Goal: Task Accomplishment & Management: Manage account settings

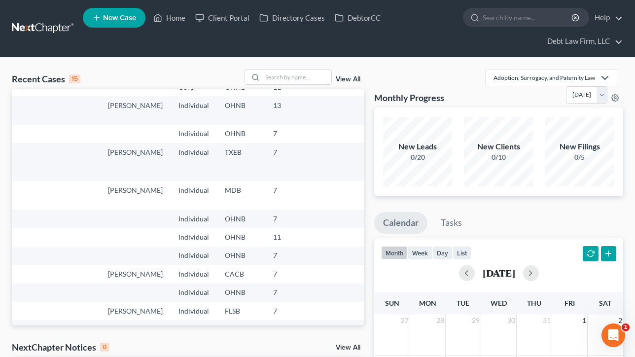
scroll to position [49, 0]
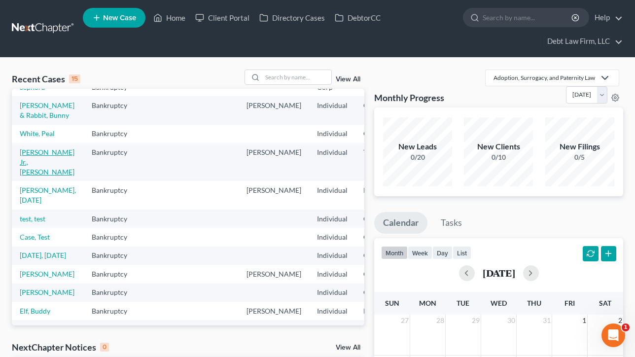
click at [49, 176] on link "[PERSON_NAME] Jr., [PERSON_NAME]" at bounding box center [47, 162] width 55 height 28
select select "3"
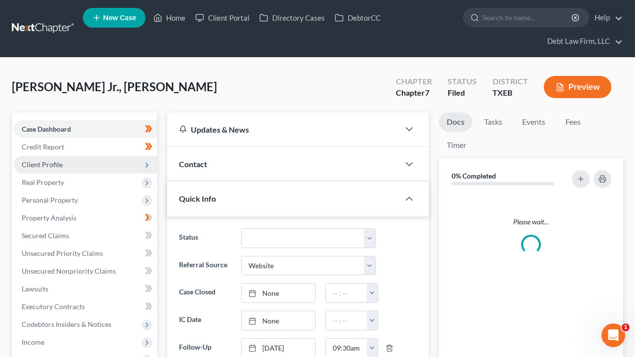
click at [64, 164] on span "Client Profile" at bounding box center [86, 165] width 144 height 18
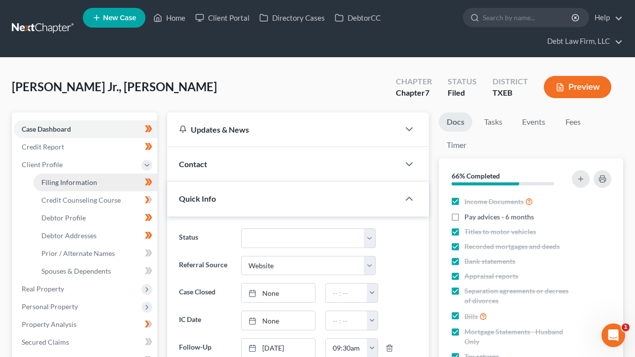
click at [77, 182] on span "Filing Information" at bounding box center [69, 182] width 56 height 8
select select "1"
select select "0"
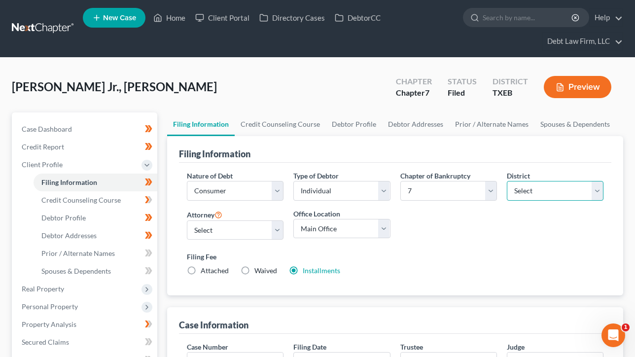
click at [561, 187] on select "Select [US_STATE] - [GEOGRAPHIC_DATA] [US_STATE] - [GEOGRAPHIC_DATA][US_STATE] …" at bounding box center [555, 191] width 97 height 20
select select "33"
click at [507, 181] on select "Select [US_STATE] - [GEOGRAPHIC_DATA] [US_STATE] - [GEOGRAPHIC_DATA][US_STATE] …" at bounding box center [555, 191] width 97 height 20
click at [169, 19] on link "Home" at bounding box center [169, 18] width 42 height 18
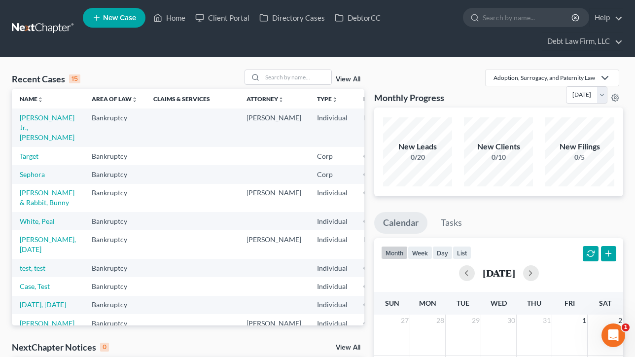
click at [84, 64] on div "Recent Cases 15 View All Name unfold_more expand_more expand_less Area of Law u…" at bounding box center [317, 322] width 635 height 529
drag, startPoint x: 96, startPoint y: 80, endPoint x: 12, endPoint y: 74, distance: 83.5
click at [12, 74] on div "Recent Cases 15 View All" at bounding box center [188, 79] width 353 height 19
click at [99, 74] on div "Recent Cases 15 View All" at bounding box center [188, 79] width 353 height 19
click at [124, 12] on link "New Case" at bounding box center [114, 18] width 63 height 20
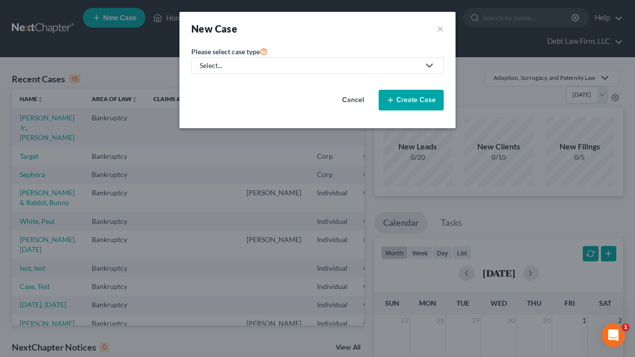
click at [307, 62] on div "Select..." at bounding box center [310, 66] width 220 height 10
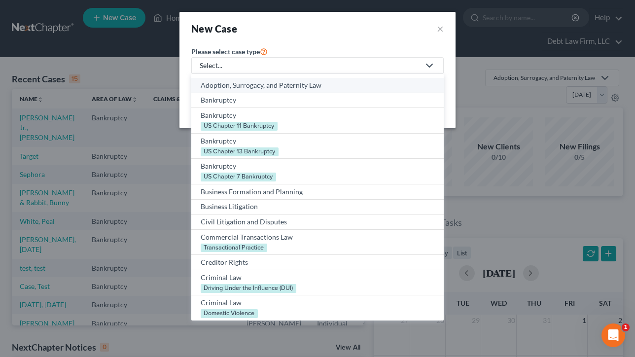
click at [236, 91] on link "Adoption, Surrogacy, and Paternity Law" at bounding box center [317, 85] width 253 height 15
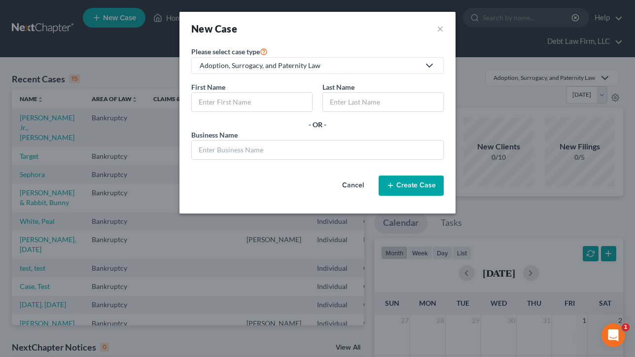
click at [234, 68] on div "Adoption, Surrogacy, and Paternity Law" at bounding box center [310, 66] width 220 height 10
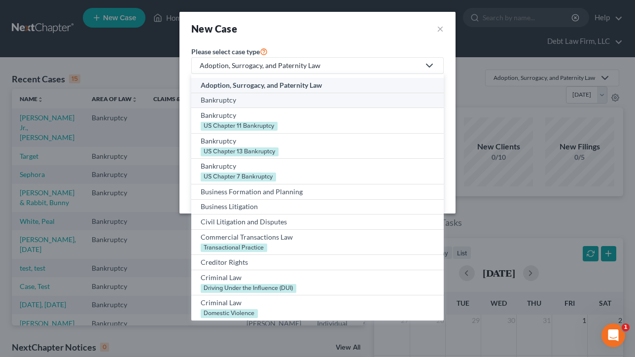
click at [228, 98] on div "Bankruptcy" at bounding box center [318, 100] width 234 height 10
select select "61"
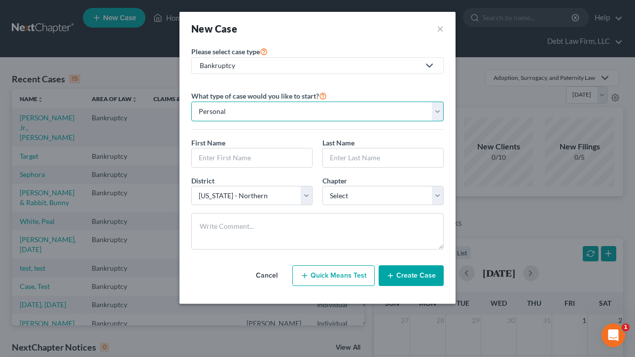
click at [230, 112] on select "Personal Business" at bounding box center [317, 112] width 253 height 20
click at [191, 102] on select "Personal Business" at bounding box center [317, 112] width 253 height 20
click at [242, 143] on div "First Name *" at bounding box center [251, 153] width 131 height 30
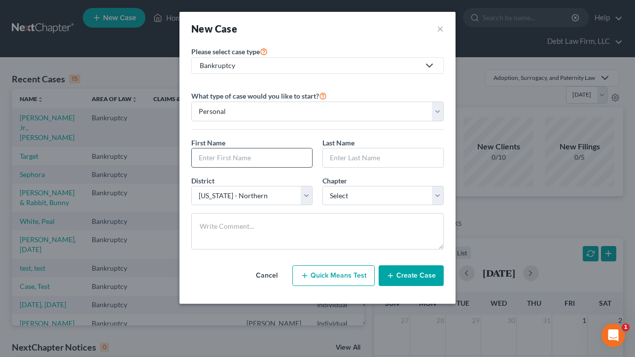
click at [242, 155] on input "text" at bounding box center [252, 157] width 120 height 19
click at [353, 155] on input "text" at bounding box center [383, 157] width 120 height 19
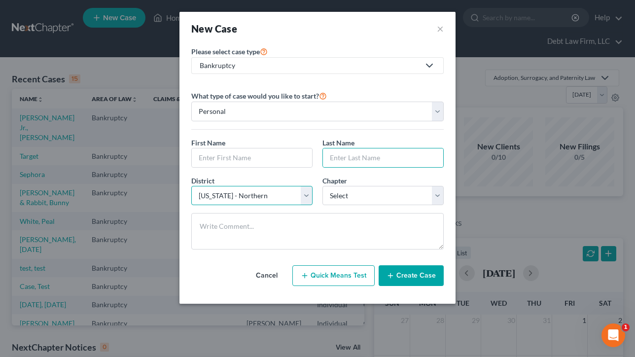
click at [255, 186] on select "Select [US_STATE] - [GEOGRAPHIC_DATA] [US_STATE] - [GEOGRAPHIC_DATA][US_STATE] …" at bounding box center [251, 196] width 121 height 20
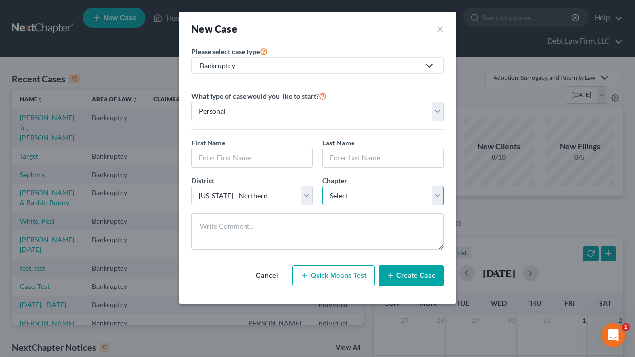
click at [343, 192] on select "Select 7 11 12 13" at bounding box center [383, 196] width 121 height 20
click at [438, 26] on button "×" at bounding box center [440, 29] width 7 height 14
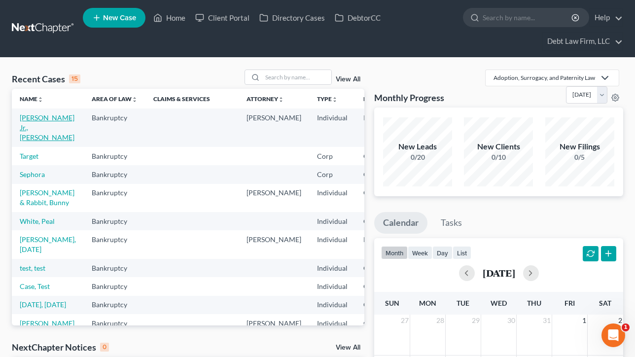
click at [29, 122] on link "[PERSON_NAME] Jr., [PERSON_NAME]" at bounding box center [47, 127] width 55 height 28
select select "8"
select select "3"
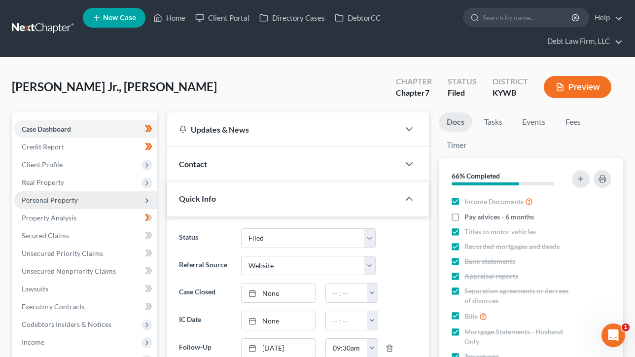
scroll to position [58, 0]
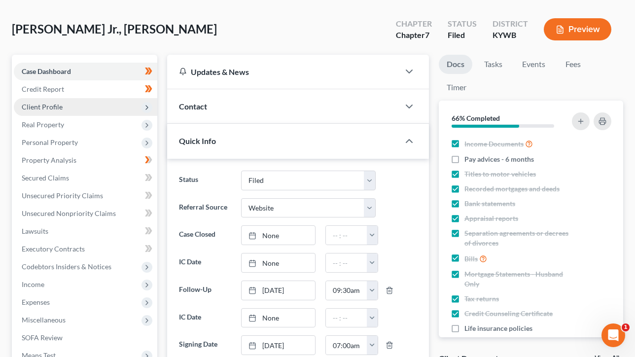
click at [55, 108] on span "Client Profile" at bounding box center [42, 107] width 41 height 8
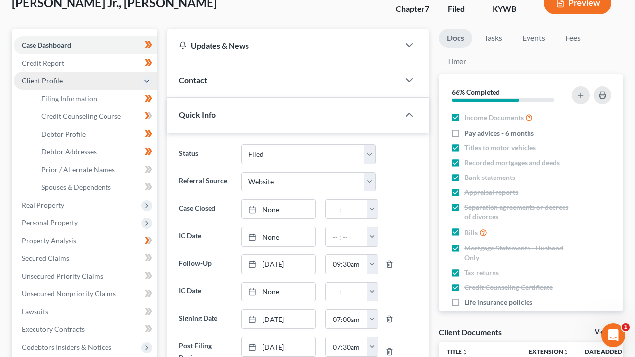
scroll to position [101, 0]
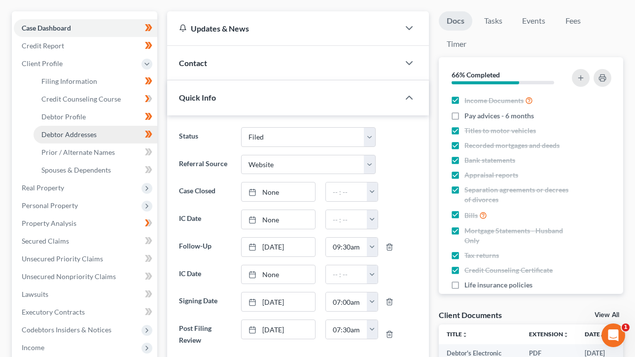
click at [66, 135] on span "Debtor Addresses" at bounding box center [68, 134] width 55 height 8
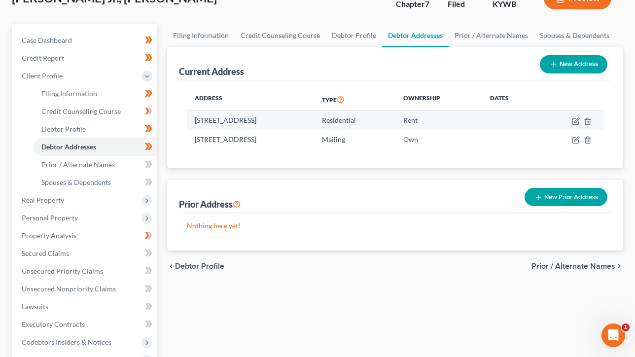
scroll to position [97, 0]
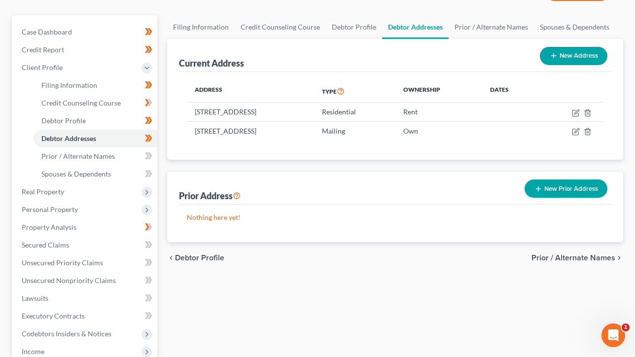
click at [568, 49] on button "New Address" at bounding box center [574, 56] width 68 height 18
select select "0"
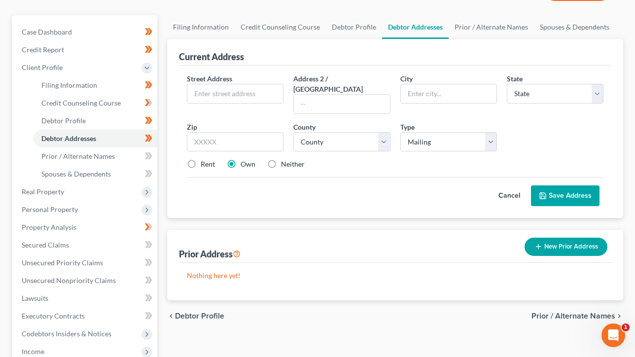
click at [512, 186] on button "Cancel" at bounding box center [509, 196] width 43 height 20
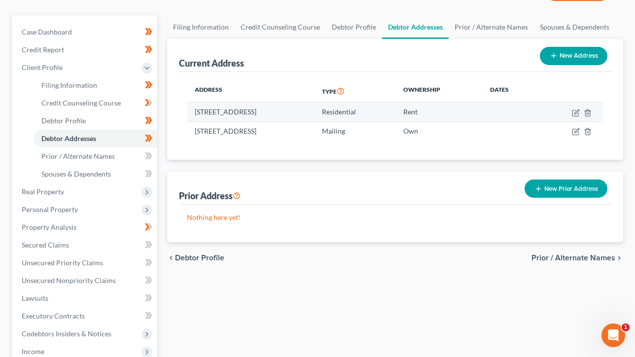
drag, startPoint x: 326, startPoint y: 109, endPoint x: 191, endPoint y: 111, distance: 135.2
click at [191, 111] on td "[STREET_ADDRESS]" at bounding box center [250, 112] width 127 height 19
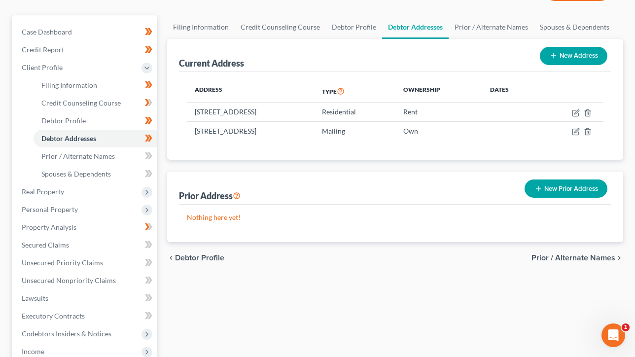
scroll to position [0, 0]
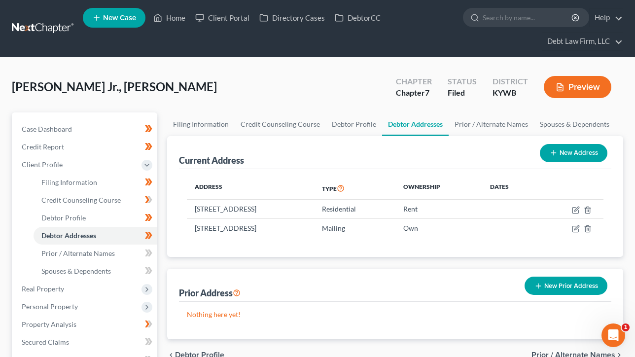
click at [576, 83] on button "Preview" at bounding box center [578, 87] width 68 height 22
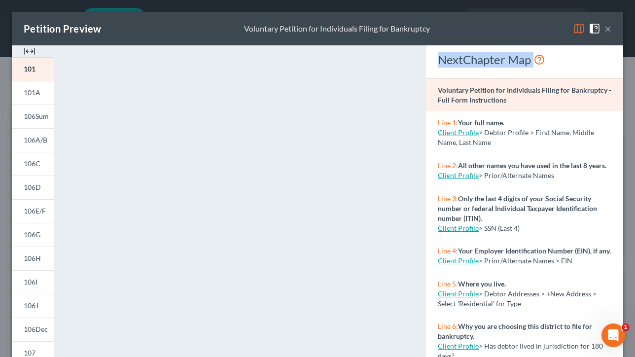
drag, startPoint x: 549, startPoint y: 60, endPoint x: 435, endPoint y: 64, distance: 115.0
click at [435, 64] on div "NextChapter Map" at bounding box center [524, 61] width 197 height 33
click at [492, 141] on div "Client Profile > Debtor Profile > First Name, Middle Name, Last Name" at bounding box center [525, 138] width 174 height 20
drag, startPoint x: 505, startPoint y: 144, endPoint x: 431, endPoint y: 127, distance: 75.9
click at [431, 127] on div "Line 1: Your full name. Client Profile > Debtor Profile > First Name, Middle Na…" at bounding box center [524, 132] width 197 height 43
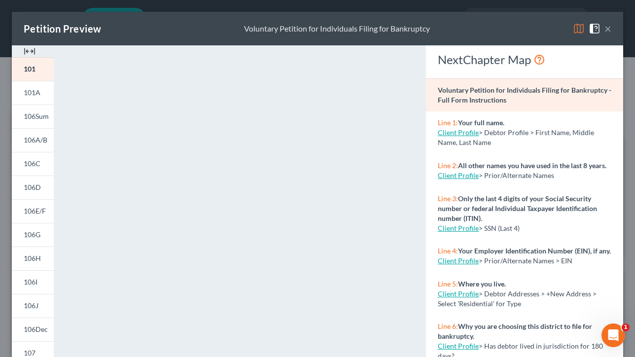
click at [609, 28] on button "×" at bounding box center [608, 29] width 7 height 12
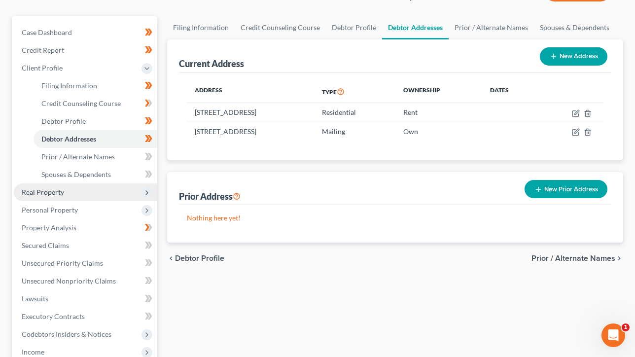
scroll to position [85, 0]
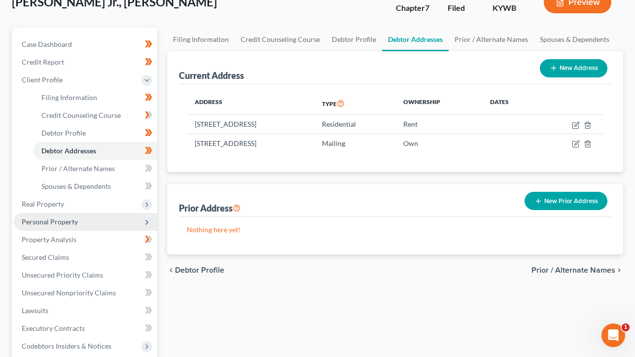
click at [60, 225] on span "Personal Property" at bounding box center [50, 222] width 56 height 8
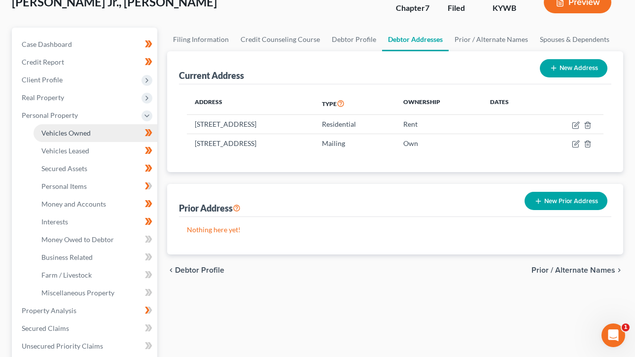
click at [70, 130] on span "Vehicles Owned" at bounding box center [65, 133] width 49 height 8
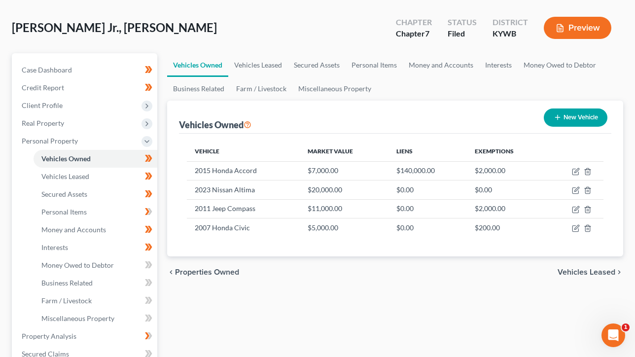
scroll to position [17, 0]
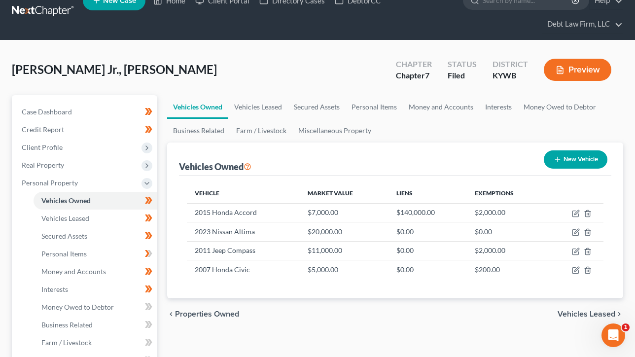
click at [573, 73] on button "Preview" at bounding box center [578, 70] width 68 height 22
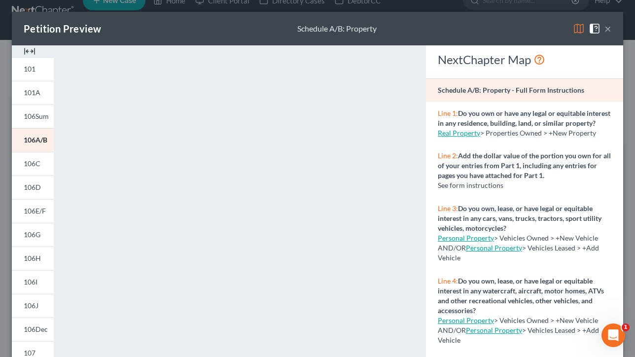
click at [611, 29] on button "×" at bounding box center [608, 29] width 7 height 12
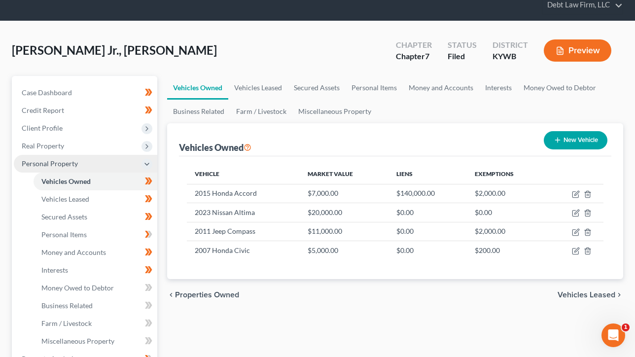
scroll to position [52, 0]
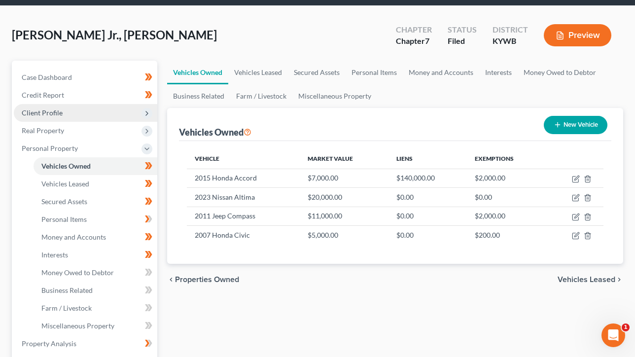
click at [58, 112] on span "Client Profile" at bounding box center [42, 113] width 41 height 8
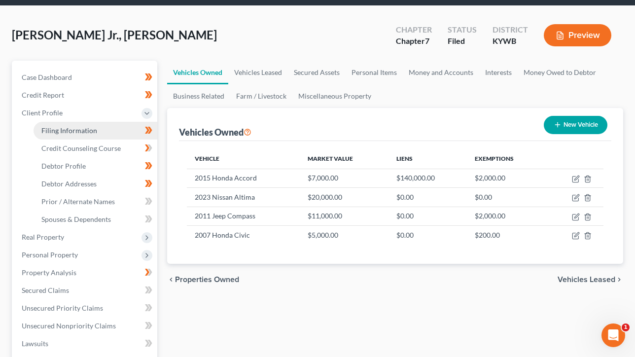
click at [77, 126] on span "Filing Information" at bounding box center [69, 130] width 56 height 8
select select "1"
select select "0"
select select "33"
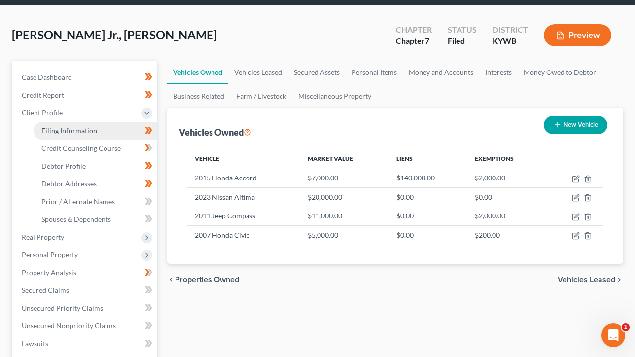
select select "1"
select select "0"
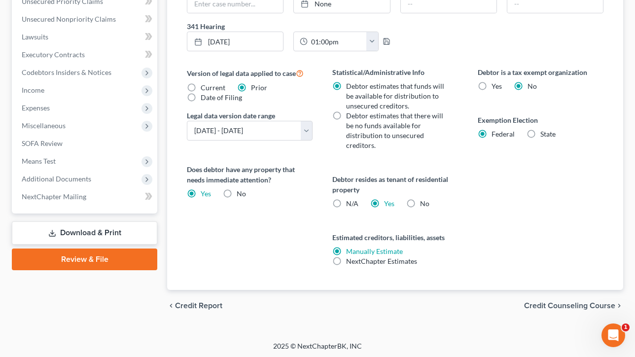
scroll to position [360, 0]
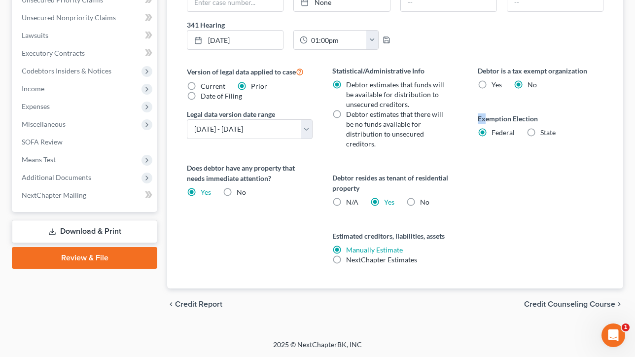
drag, startPoint x: 548, startPoint y: 112, endPoint x: 486, endPoint y: 115, distance: 62.7
click at [486, 115] on div "Debtor is a tax exempt organization Yes No Exemption Election Federal State" at bounding box center [541, 177] width 146 height 223
click at [561, 107] on div "Debtor is a tax exempt organization Yes No Exemption Election Federal State" at bounding box center [541, 177] width 146 height 223
drag, startPoint x: 556, startPoint y: 114, endPoint x: 478, endPoint y: 114, distance: 78.4
click at [478, 114] on label "Exemption Election" at bounding box center [541, 118] width 126 height 10
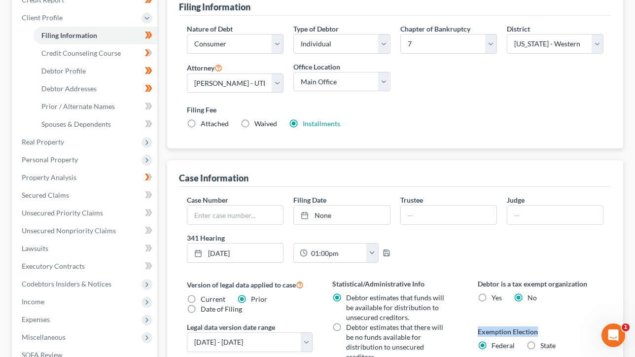
scroll to position [127, 0]
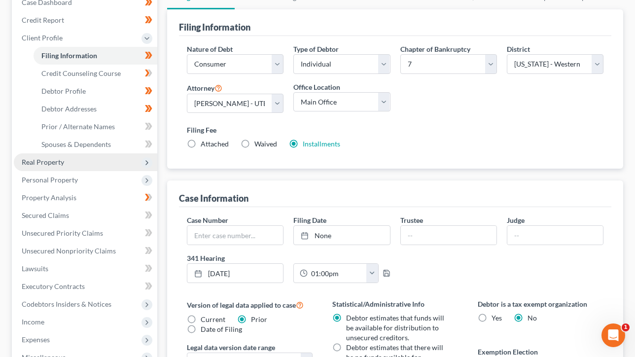
click at [73, 159] on span "Real Property" at bounding box center [86, 162] width 144 height 18
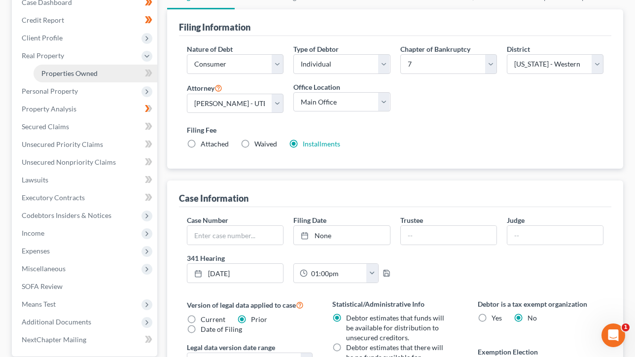
click at [87, 74] on span "Properties Owned" at bounding box center [69, 73] width 56 height 8
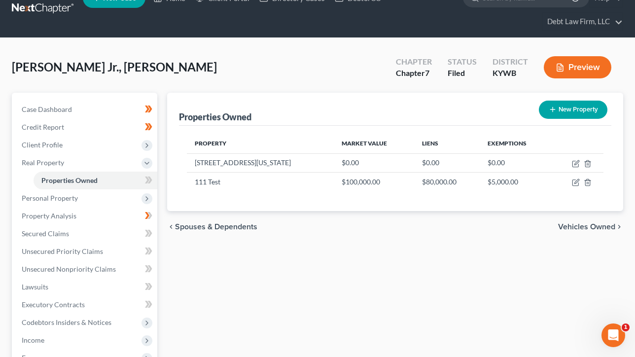
scroll to position [24, 0]
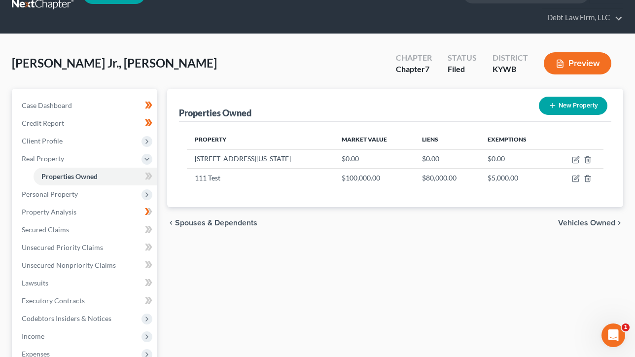
click at [550, 111] on button "New Property" at bounding box center [573, 106] width 69 height 18
select select "36"
select select "0"
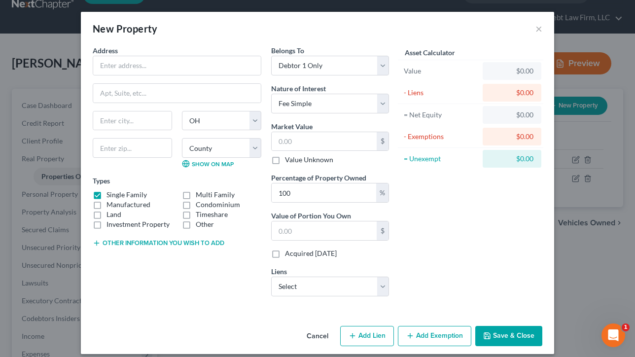
scroll to position [9, 0]
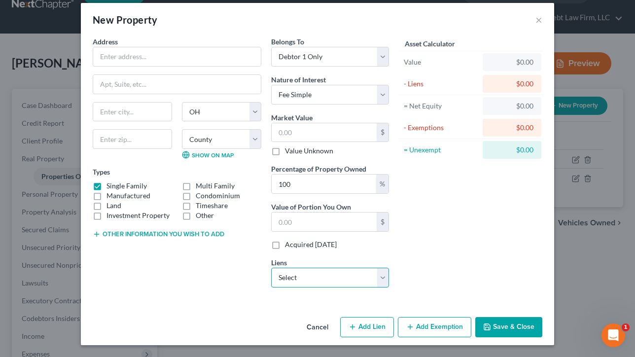
click at [311, 278] on select "Select [PERSON_NAME] Fargo Bank Auto - $500.00 testtt - $500.00 PayUS - $130,09…" at bounding box center [330, 278] width 118 height 20
click at [303, 274] on select "Select [PERSON_NAME] Fargo Bank Auto - $500.00 testtt - $500.00 PayUS - $130,09…" at bounding box center [330, 278] width 118 height 20
select select "2"
click at [271, 268] on select "Select [PERSON_NAME] Fargo Bank Auto - $500.00 testtt - $500.00 PayUS - $130,09…" at bounding box center [330, 278] width 118 height 20
select select
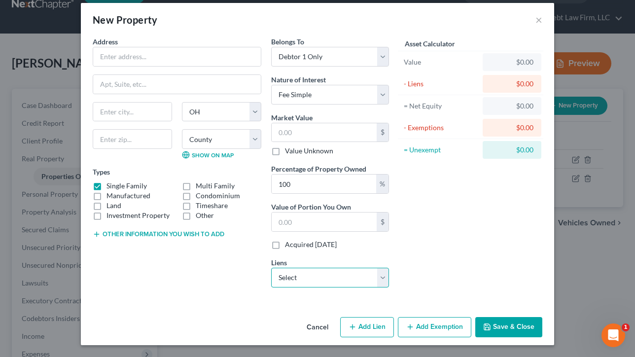
select select "8"
select select "2"
select select "0"
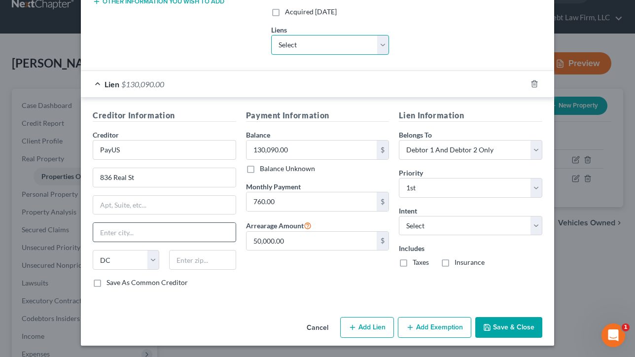
scroll to position [60, 0]
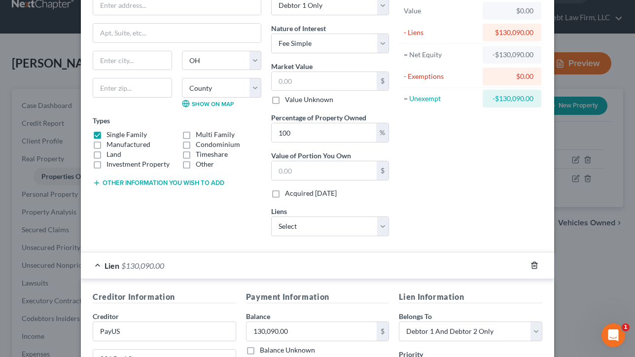
click at [535, 264] on icon "button" at bounding box center [535, 265] width 8 height 8
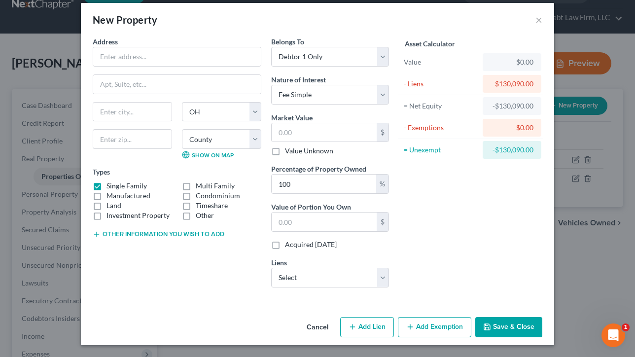
scroll to position [9, 0]
click at [437, 319] on button "Add Exemption" at bounding box center [434, 327] width 73 height 21
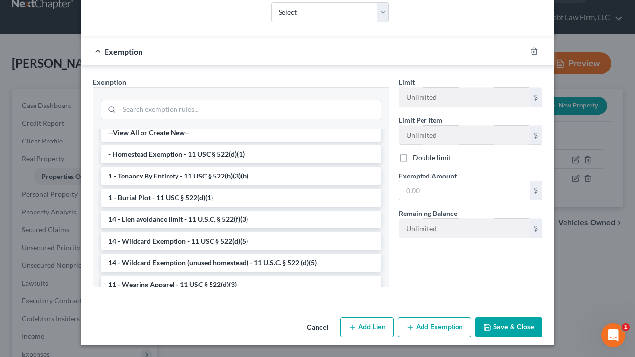
scroll to position [7, 0]
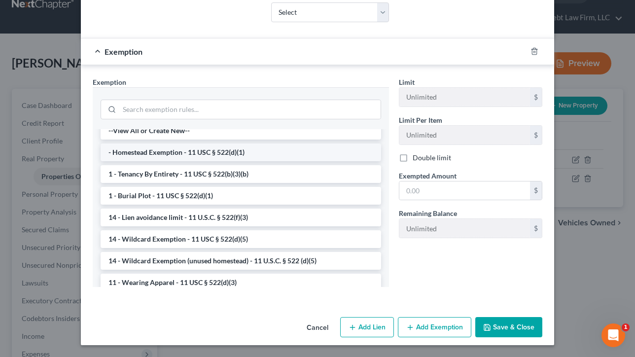
click at [155, 151] on li "- Homestead Exemption - 11 USC § 522(d)(1)" at bounding box center [241, 153] width 281 height 18
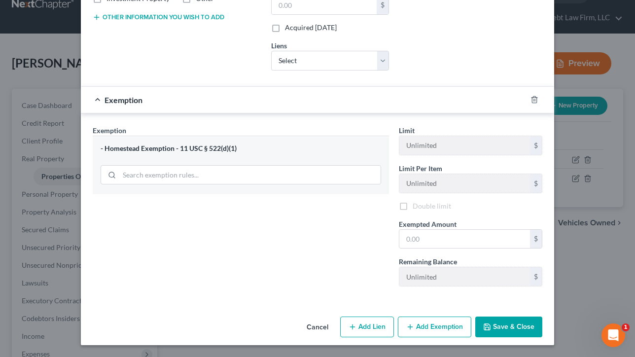
scroll to position [226, 0]
click at [426, 244] on input "text" at bounding box center [465, 239] width 131 height 19
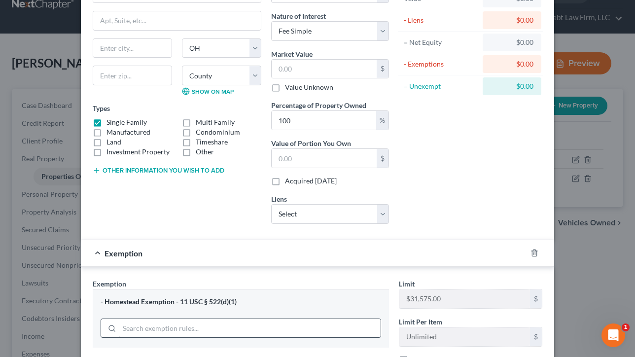
scroll to position [0, 0]
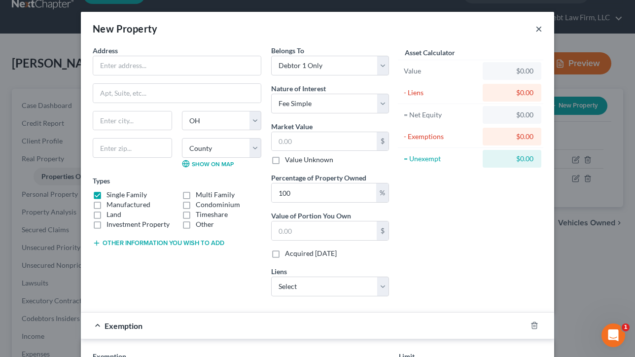
click at [540, 29] on button "×" at bounding box center [539, 29] width 7 height 12
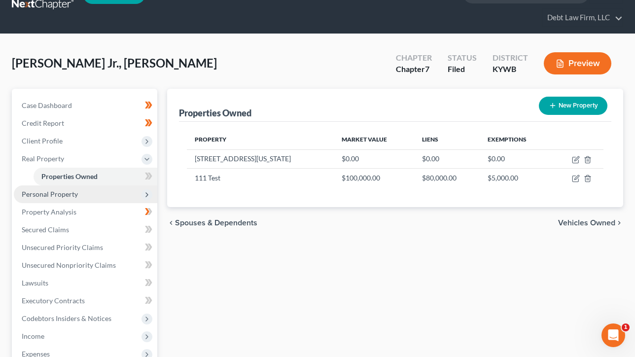
click at [63, 190] on span "Personal Property" at bounding box center [50, 194] width 56 height 8
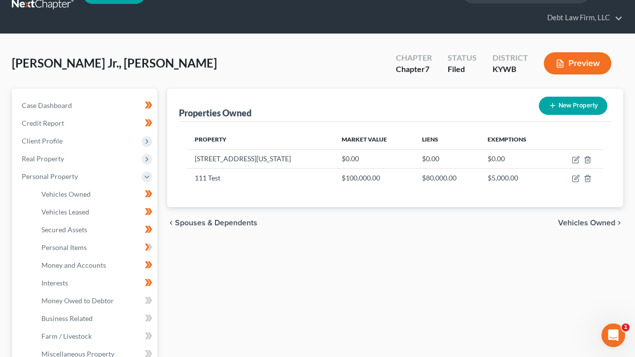
click at [573, 112] on button "New Property" at bounding box center [573, 106] width 69 height 18
select select "36"
select select "24"
select select "0"
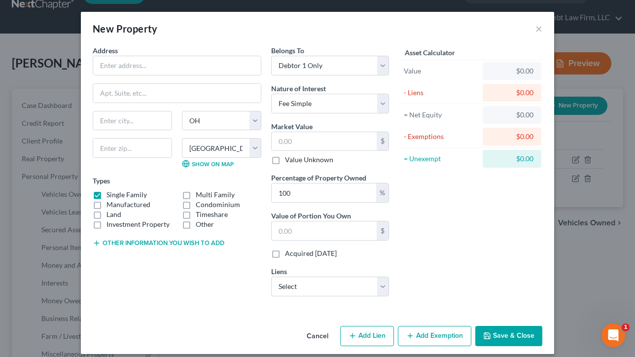
scroll to position [9, 0]
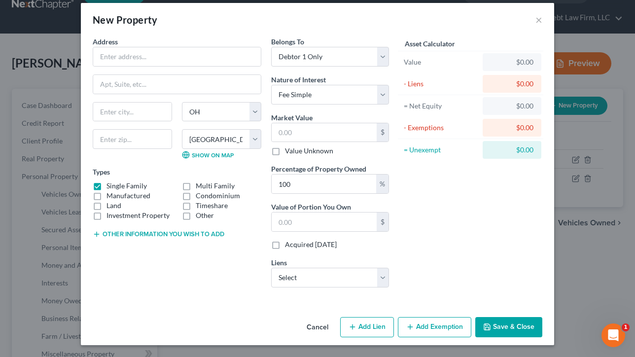
click at [432, 317] on button "Add Exemption" at bounding box center [434, 327] width 73 height 21
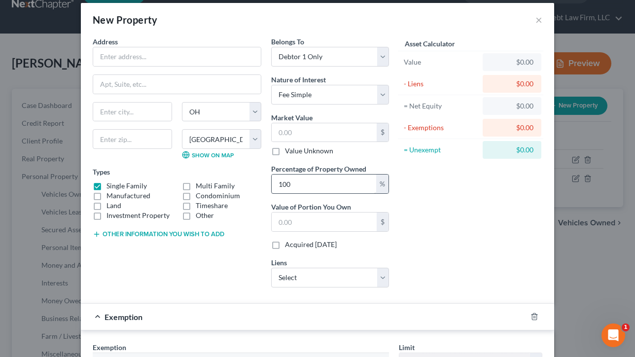
scroll to position [274, 0]
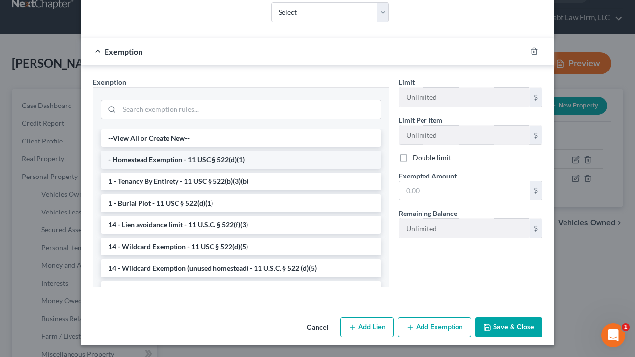
click at [171, 156] on li "- Homestead Exemption - 11 USC § 522(d)(1)" at bounding box center [241, 160] width 281 height 18
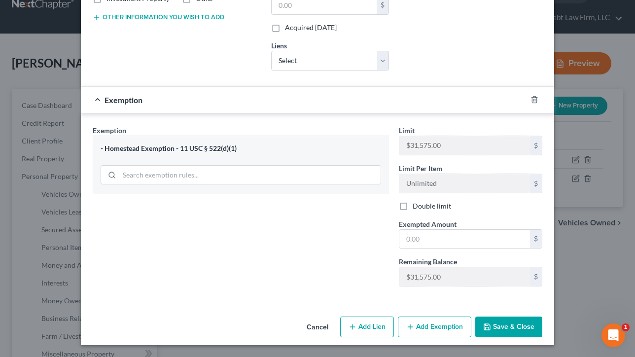
click at [398, 143] on div "Limit $31,575.00 $" at bounding box center [470, 140] width 153 height 30
click at [431, 237] on input "text" at bounding box center [465, 239] width 131 height 19
type input "31,575"
click at [343, 282] on div "Exemption Set must be selected for CA. Exemption * - Homestead Exemption - 11 U…" at bounding box center [241, 209] width 306 height 169
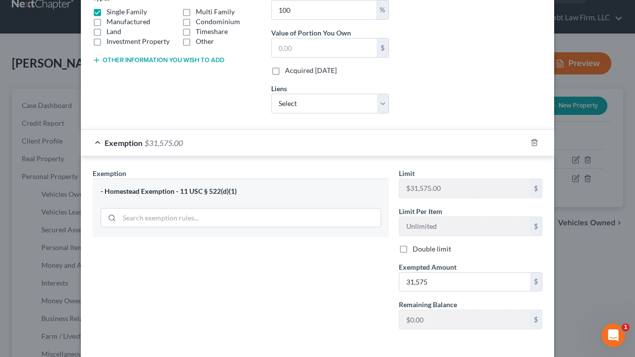
scroll to position [0, 0]
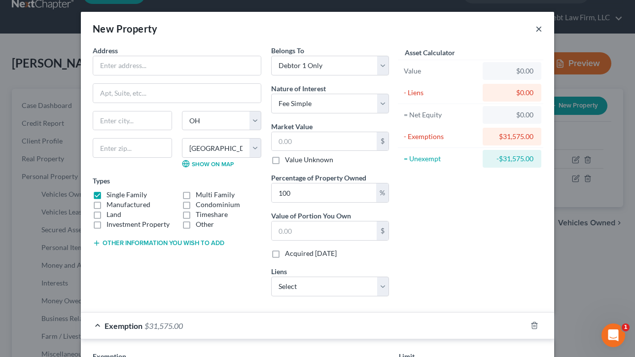
click at [540, 28] on button "×" at bounding box center [539, 29] width 7 height 12
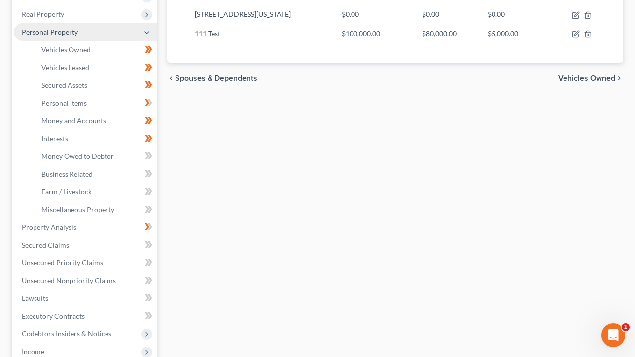
scroll to position [272, 0]
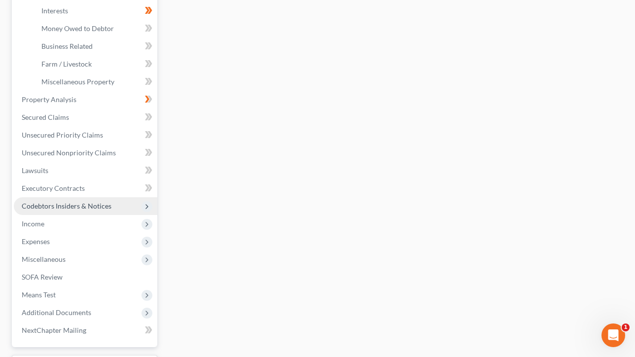
click at [61, 223] on span "Income" at bounding box center [86, 224] width 144 height 18
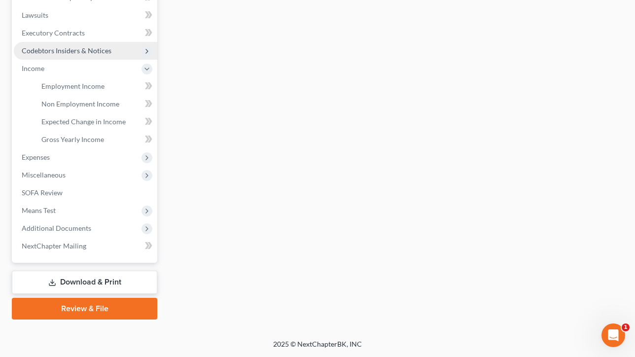
scroll to position [273, 0]
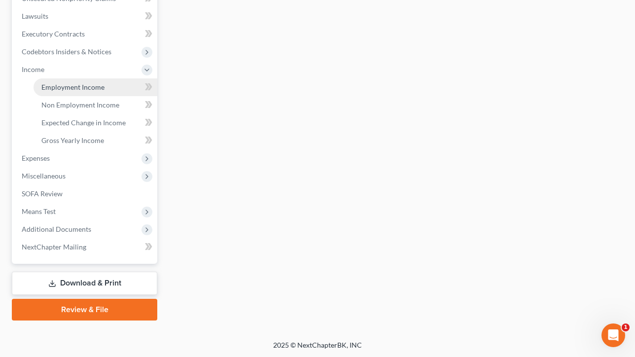
click at [85, 87] on span "Employment Income" at bounding box center [72, 87] width 63 height 8
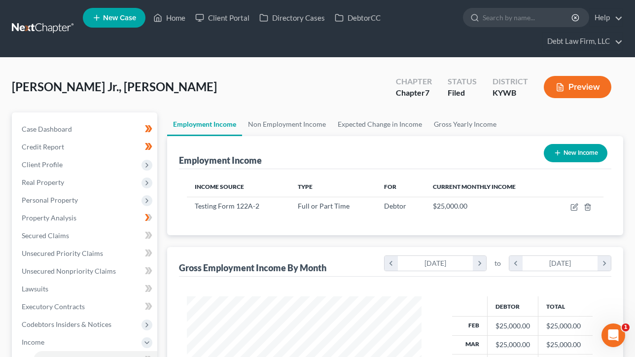
scroll to position [48, 0]
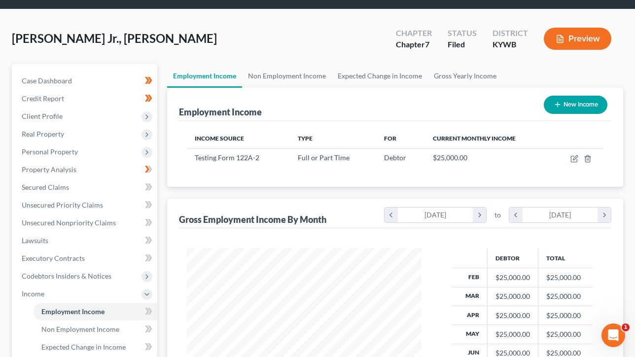
click at [570, 108] on button "New Income" at bounding box center [576, 105] width 64 height 18
select select "0"
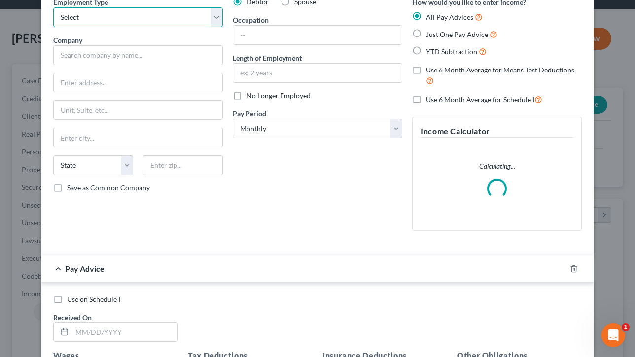
click at [112, 22] on select "Select Full or [DEMOGRAPHIC_DATA] Employment Self Employment" at bounding box center [138, 17] width 170 height 20
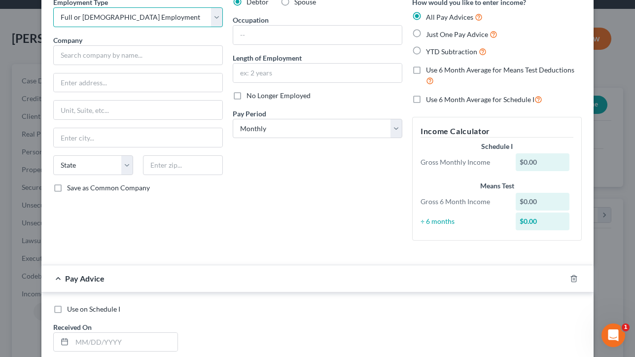
click at [53, 7] on select "Select Full or [DEMOGRAPHIC_DATA] Employment Self Employment" at bounding box center [138, 17] width 170 height 20
click at [120, 17] on select "Select Full or [DEMOGRAPHIC_DATA] Employment Self Employment" at bounding box center [138, 17] width 170 height 20
select select "1"
click at [53, 7] on select "Select Full or [DEMOGRAPHIC_DATA] Employment Self Employment" at bounding box center [138, 17] width 170 height 20
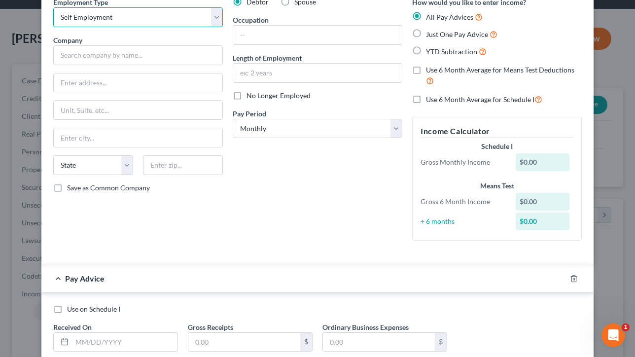
scroll to position [0, 0]
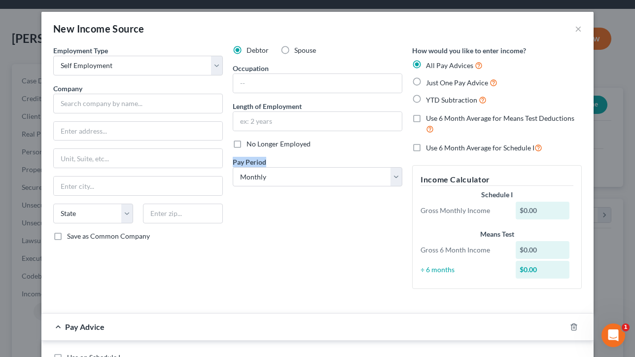
drag, startPoint x: 273, startPoint y: 161, endPoint x: 229, endPoint y: 160, distance: 43.9
click at [229, 160] on div "Debtor Spouse Occupation Length of Employment No Longer Employed Pay Period * S…" at bounding box center [318, 171] width 180 height 252
click at [279, 173] on select "Select Monthly Twice Monthly Every Other Week Weekly" at bounding box center [318, 177] width 170 height 20
click at [233, 167] on select "Select Monthly Twice Monthly Every Other Week Weekly" at bounding box center [318, 177] width 170 height 20
click at [285, 173] on select "Select Monthly Twice Monthly Every Other Week Weekly" at bounding box center [318, 177] width 170 height 20
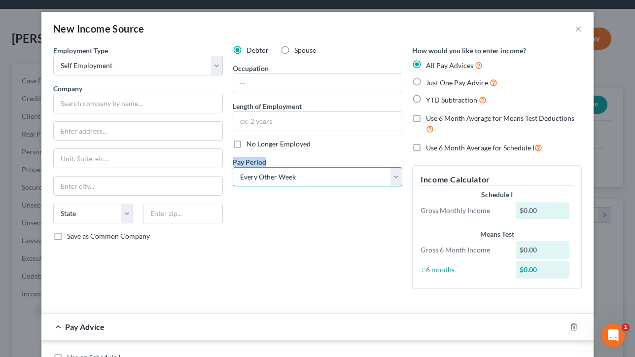
click at [233, 167] on select "Select Monthly Twice Monthly Every Other Week Weekly" at bounding box center [318, 177] width 170 height 20
click at [288, 185] on select "Select Monthly Twice Monthly Every Other Week Weekly" at bounding box center [318, 177] width 170 height 20
select select "3"
click at [233, 167] on select "Select Monthly Twice Monthly Every Other Week Weekly" at bounding box center [318, 177] width 170 height 20
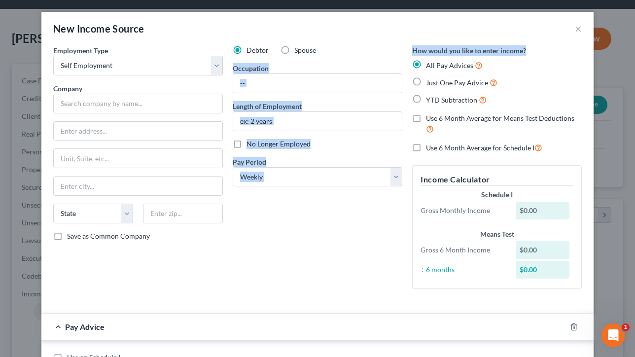
drag, startPoint x: 533, startPoint y: 47, endPoint x: 404, endPoint y: 49, distance: 128.8
click at [404, 49] on div "Employment Type * Select Full or [DEMOGRAPHIC_DATA] Employment Self Employment …" at bounding box center [317, 175] width 539 height 260
click at [404, 49] on div "Debtor Spouse Occupation Length of Employment No Longer Employed Pay Period * S…" at bounding box center [318, 171] width 180 height 252
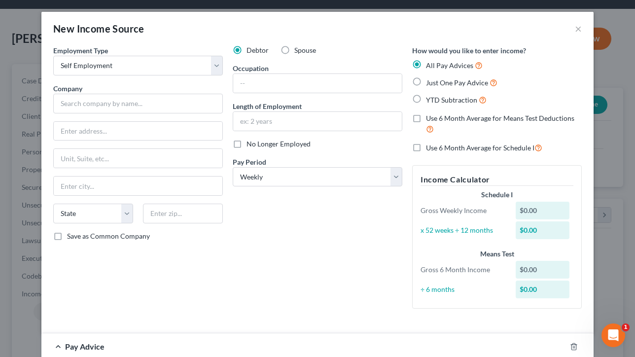
click at [426, 81] on label "Just One Pay Advice" at bounding box center [462, 82] width 72 height 11
click at [430, 81] on input "Just One Pay Advice" at bounding box center [433, 80] width 6 height 6
radio input "true"
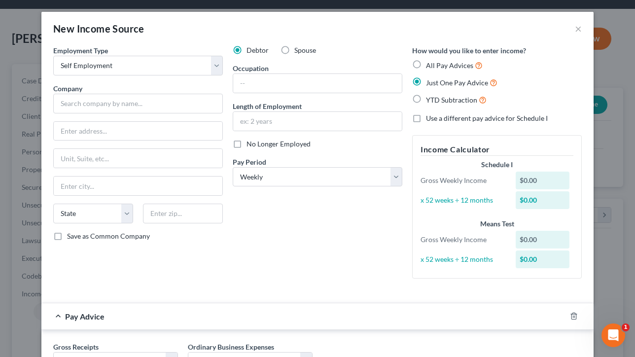
click at [426, 100] on label "YTD Subtraction" at bounding box center [456, 99] width 61 height 11
click at [430, 100] on input "YTD Subtraction" at bounding box center [433, 97] width 6 height 6
radio input "true"
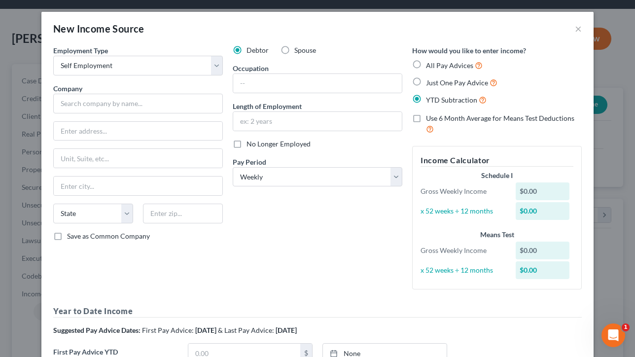
scroll to position [240, 0]
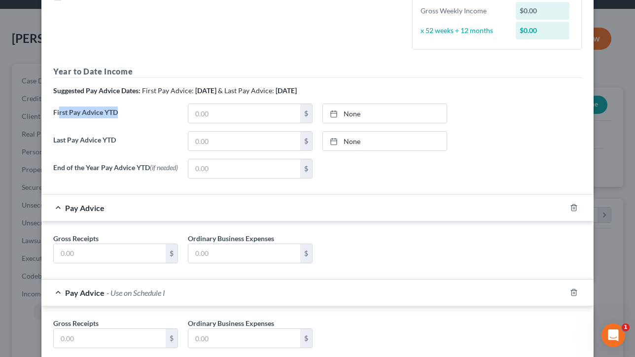
drag, startPoint x: 126, startPoint y: 109, endPoint x: 58, endPoint y: 111, distance: 67.6
click at [58, 111] on label "First Pay Advice YTD" at bounding box center [115, 118] width 135 height 28
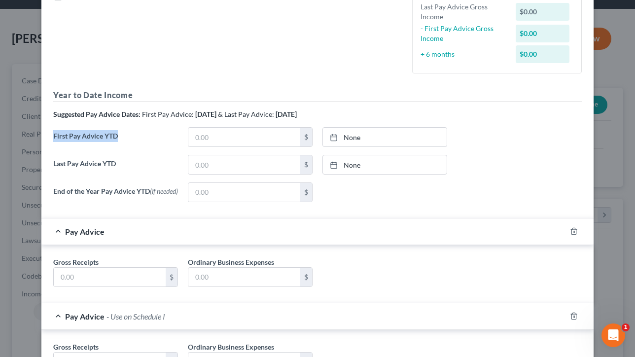
drag, startPoint x: 123, startPoint y: 140, endPoint x: 37, endPoint y: 137, distance: 85.4
click at [36, 137] on div "New Income Source × Employment Type * Select Full or [DEMOGRAPHIC_DATA] Employm…" at bounding box center [317, 178] width 635 height 357
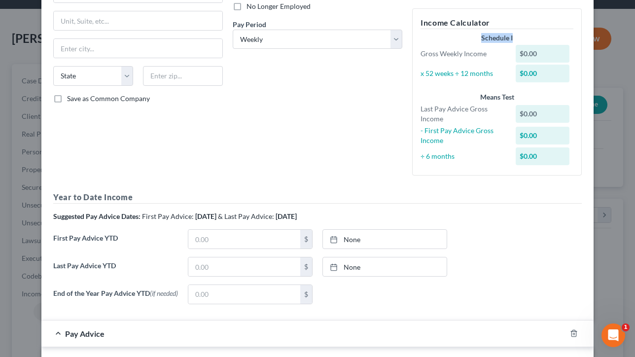
drag, startPoint x: 524, startPoint y: 39, endPoint x: 478, endPoint y: 39, distance: 45.4
click at [478, 39] on div "Schedule I" at bounding box center [497, 38] width 153 height 10
drag, startPoint x: 520, startPoint y: 96, endPoint x: 473, endPoint y: 96, distance: 47.4
click at [473, 96] on div "Means Test" at bounding box center [497, 97] width 153 height 10
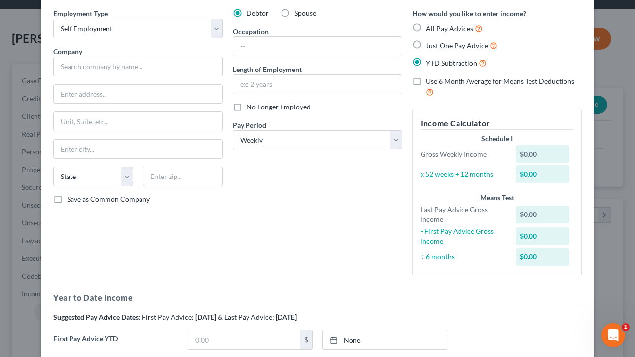
scroll to position [0, 0]
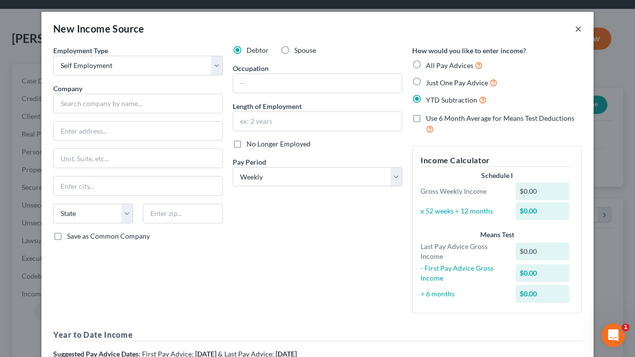
click at [580, 28] on button "×" at bounding box center [578, 29] width 7 height 12
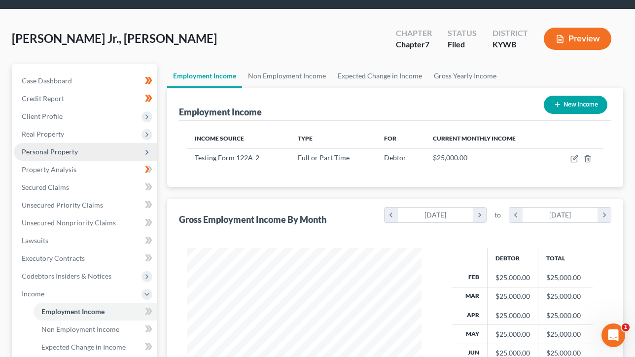
scroll to position [273, 0]
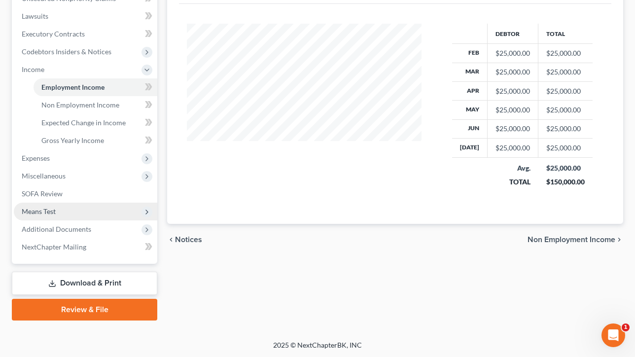
click at [52, 211] on span "Means Test" at bounding box center [39, 211] width 34 height 8
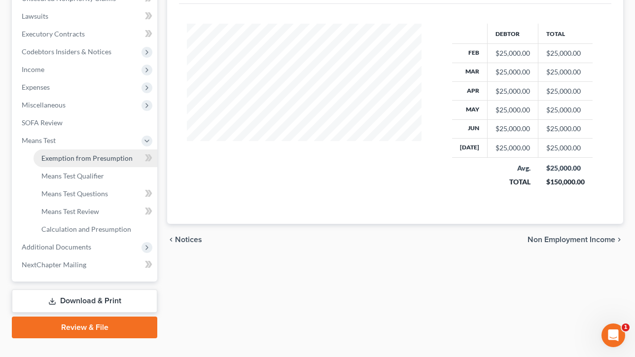
click at [73, 163] on link "Exemption from Presumption" at bounding box center [96, 158] width 124 height 18
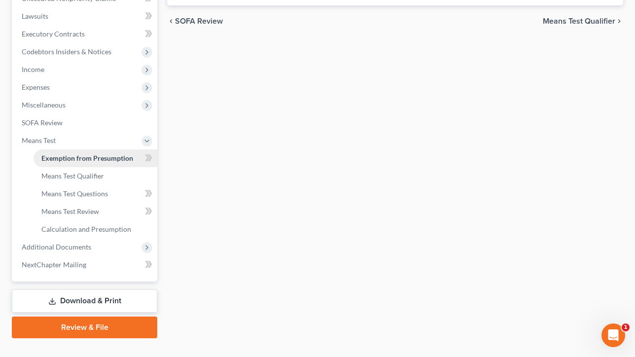
radio input "true"
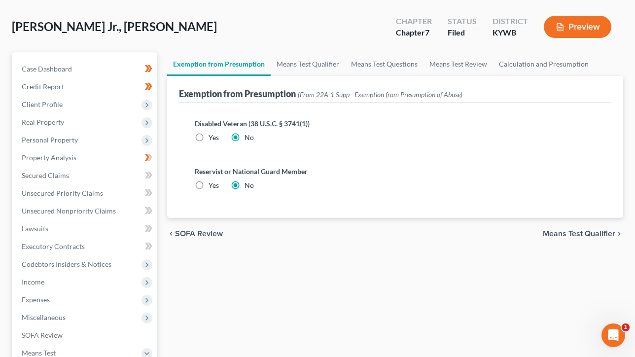
scroll to position [79, 0]
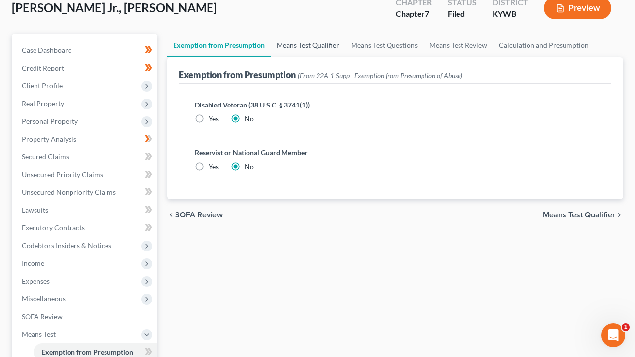
click at [313, 37] on link "Means Test Qualifier" at bounding box center [308, 46] width 74 height 24
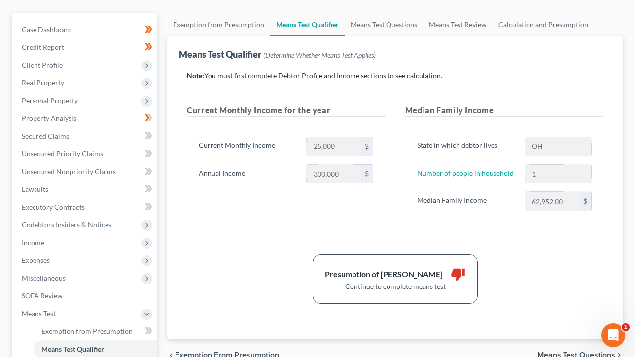
scroll to position [84, 0]
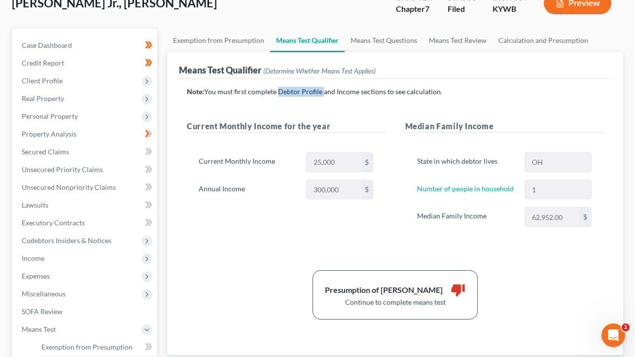
drag, startPoint x: 321, startPoint y: 89, endPoint x: 277, endPoint y: 90, distance: 44.4
click at [277, 90] on p "Note: You must first complete Debtor Profile and Income sections to see calcula…" at bounding box center [395, 92] width 417 height 10
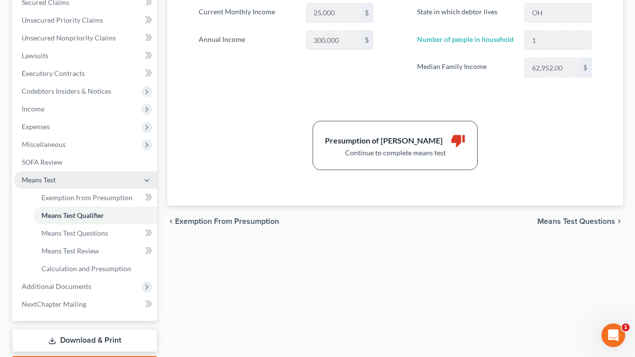
scroll to position [264, 0]
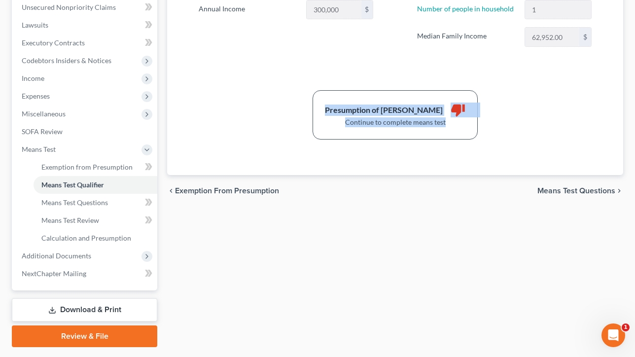
drag, startPoint x: 460, startPoint y: 125, endPoint x: 357, endPoint y: 89, distance: 109.5
click at [357, 90] on div "Presumption of Abuse Arises thumb_down Continue to complete means test" at bounding box center [395, 114] width 165 height 49
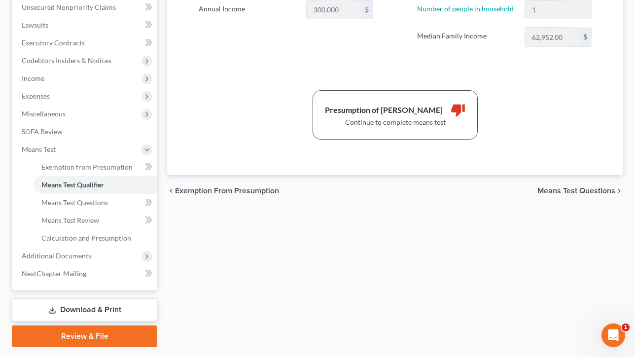
click at [312, 102] on div "Presumption of Abuse Arises thumb_down Continue to complete means test" at bounding box center [395, 114] width 427 height 49
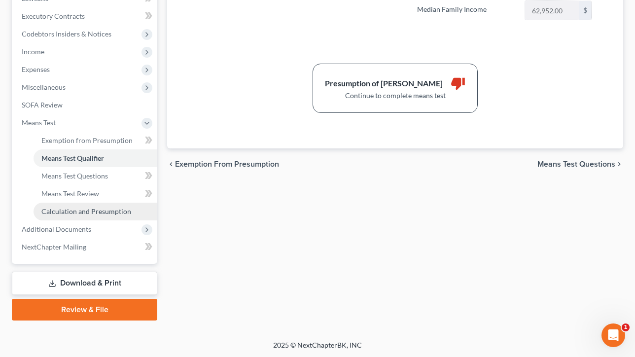
click at [86, 211] on span "Calculation and Presumption" at bounding box center [86, 211] width 90 height 8
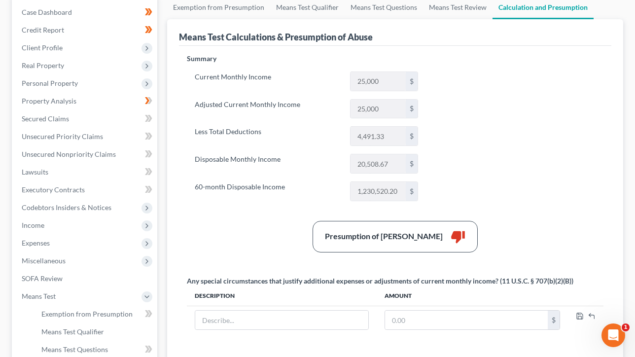
scroll to position [110, 0]
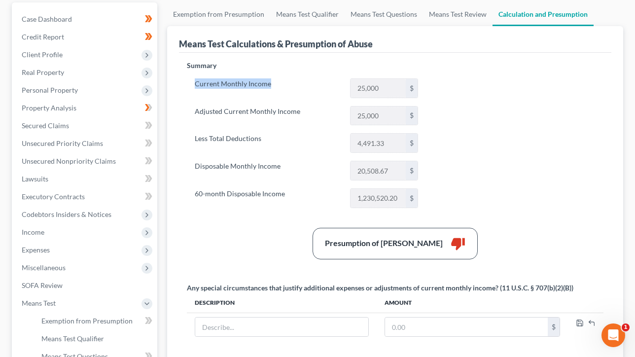
drag, startPoint x: 286, startPoint y: 83, endPoint x: 194, endPoint y: 77, distance: 91.9
click at [194, 78] on label "Current Monthly Income" at bounding box center [267, 88] width 155 height 20
drag, startPoint x: 281, startPoint y: 164, endPoint x: 260, endPoint y: 164, distance: 20.7
click at [260, 164] on label "Disposable Monthly Income" at bounding box center [267, 171] width 155 height 20
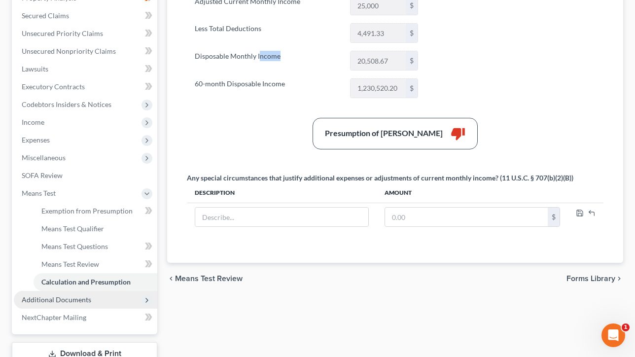
scroll to position [273, 0]
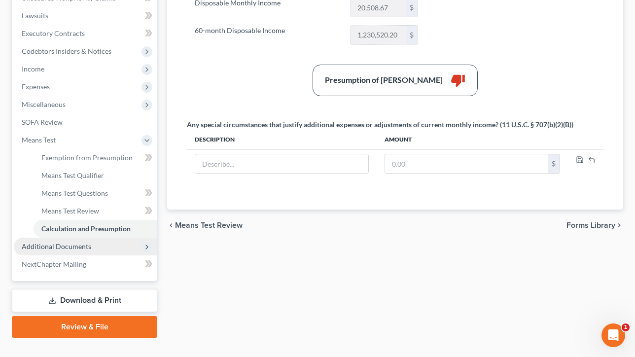
click at [66, 246] on span "Additional Documents" at bounding box center [57, 246] width 70 height 8
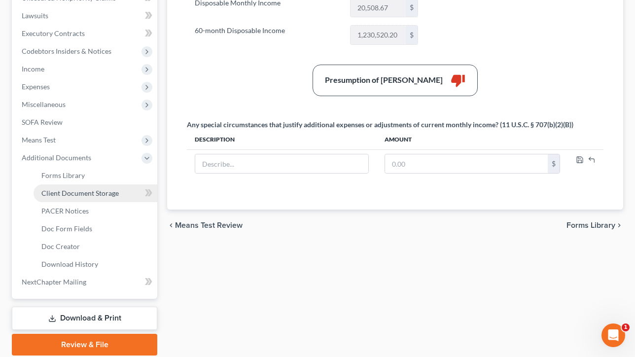
scroll to position [307, 0]
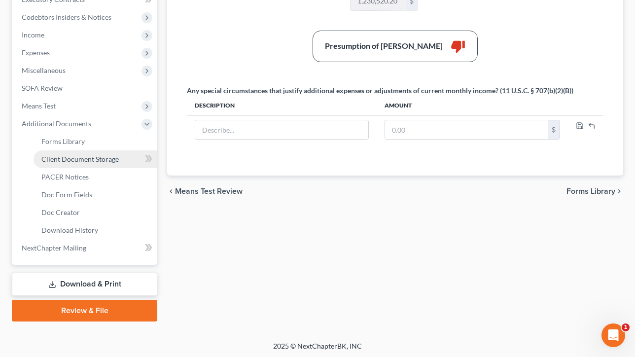
click at [78, 161] on span "Client Document Storage" at bounding box center [79, 159] width 77 height 8
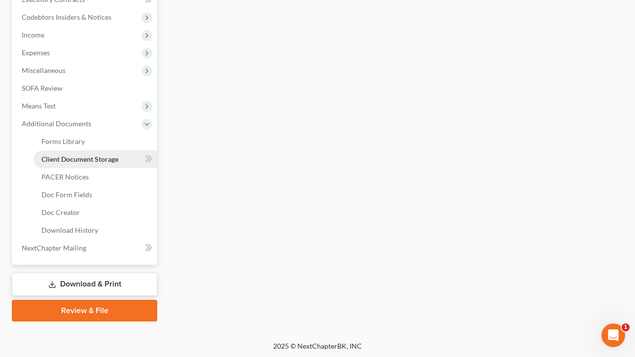
scroll to position [247, 0]
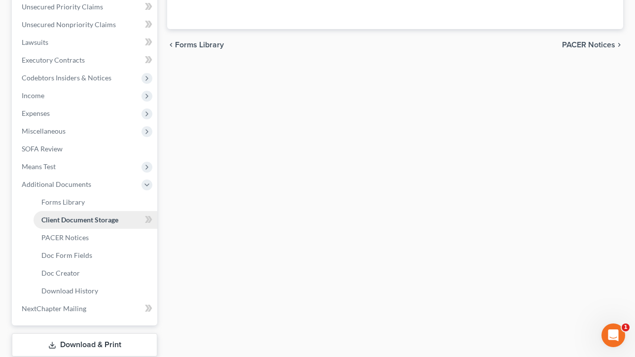
select select "7"
select select "16"
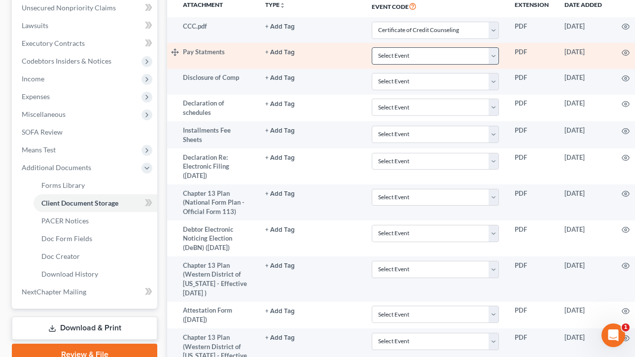
scroll to position [203, 0]
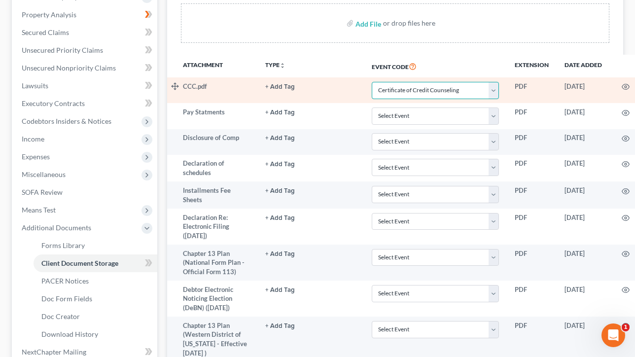
click at [387, 91] on select "Select Event Amended Answer Amended Complaint Amended List of Creditors (Fee) A…" at bounding box center [435, 90] width 127 height 17
click at [372, 82] on select "Select Event Amended Answer Amended Complaint Amended List of Creditors (Fee) A…" at bounding box center [435, 90] width 127 height 17
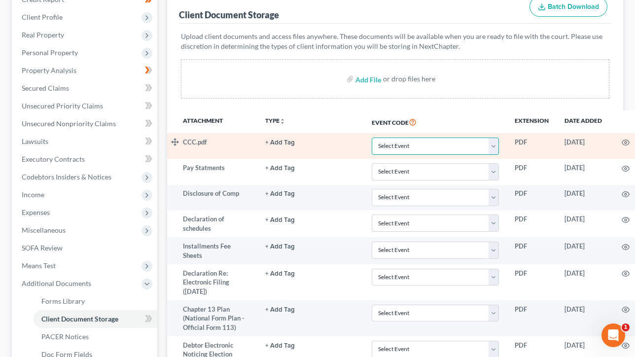
scroll to position [147, 0]
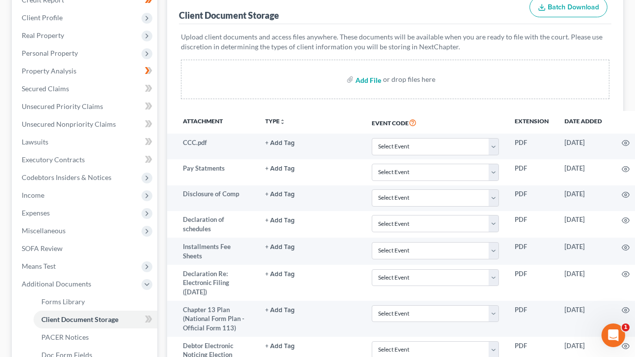
click at [366, 79] on input "file" at bounding box center [368, 80] width 24 height 18
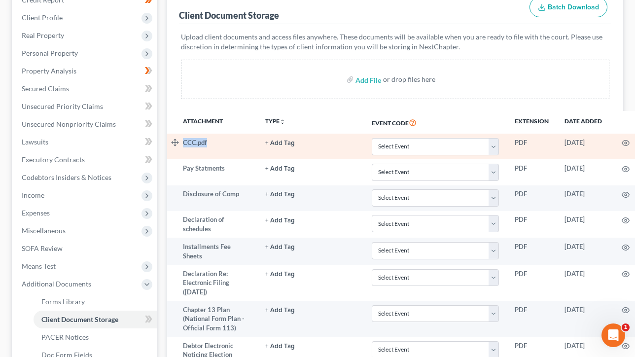
drag, startPoint x: 213, startPoint y: 143, endPoint x: 170, endPoint y: 140, distance: 43.1
click at [170, 140] on tr "CCC.pdf + Add Tag Select an option or create one 341 Hearing Agreement Certific…" at bounding box center [428, 147] width 522 height 26
click at [418, 145] on select "Select Event Amended Answer Amended Complaint Amended List of Creditors (Fee) A…" at bounding box center [435, 146] width 127 height 17
click at [372, 138] on select "Select Event Amended Answer Amended Complaint Amended List of Creditors (Fee) A…" at bounding box center [435, 146] width 127 height 17
click at [400, 145] on select "Select Event Amended Answer Amended Complaint Amended List of Creditors (Fee) A…" at bounding box center [435, 146] width 127 height 17
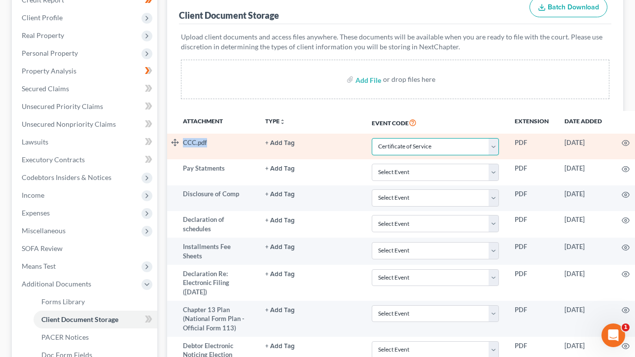
select select "7"
click at [372, 138] on select "Select Event Amended Answer Amended Complaint Amended List of Creditors (Fee) A…" at bounding box center [435, 146] width 127 height 17
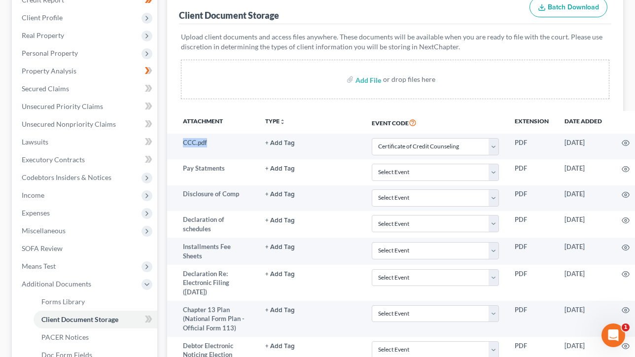
drag, startPoint x: 402, startPoint y: 129, endPoint x: 340, endPoint y: 124, distance: 62.3
click at [364, 124] on th "Event Code" at bounding box center [435, 122] width 143 height 23
click at [422, 119] on th "Event Code" at bounding box center [435, 122] width 143 height 23
drag, startPoint x: 406, startPoint y: 125, endPoint x: 337, endPoint y: 120, distance: 69.8
click at [337, 120] on tr "Attachment TYPE unfold_more NONE 341 Hearing Agreement Certificates Client Cred…" at bounding box center [428, 122] width 522 height 23
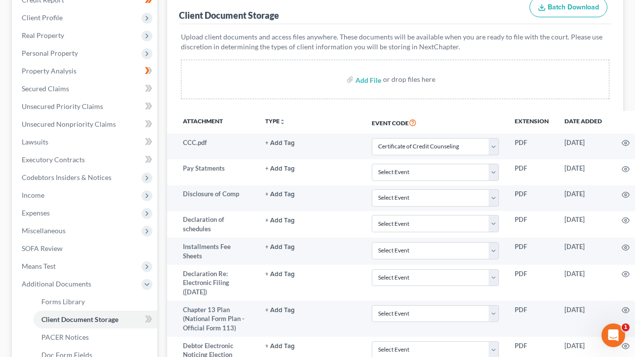
click at [439, 126] on th "Event Code" at bounding box center [435, 122] width 143 height 23
drag, startPoint x: 410, startPoint y: 124, endPoint x: 341, endPoint y: 122, distance: 69.1
click at [364, 122] on th "Event Code" at bounding box center [435, 122] width 143 height 23
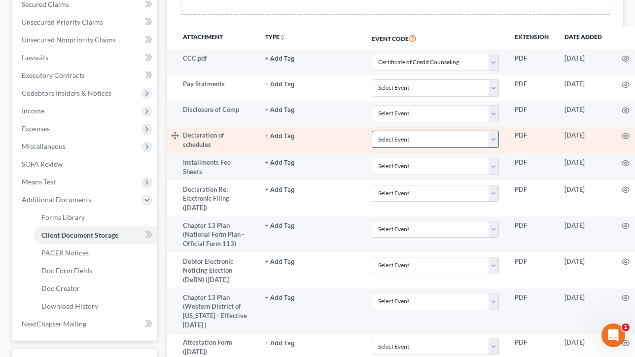
scroll to position [0, 0]
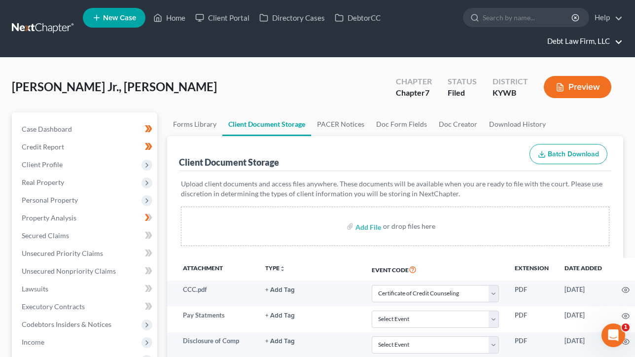
click at [600, 44] on link "Debt Law Firm, LLC" at bounding box center [583, 42] width 80 height 18
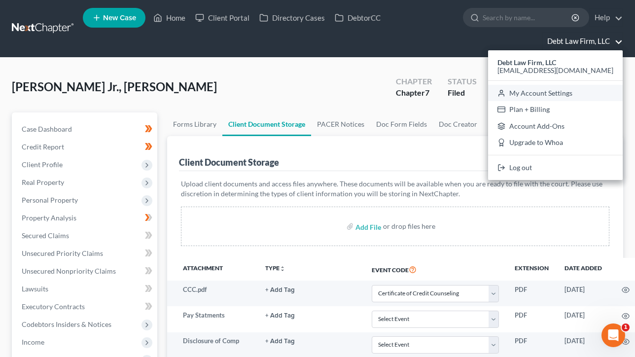
click at [566, 94] on link "My Account Settings" at bounding box center [555, 93] width 135 height 17
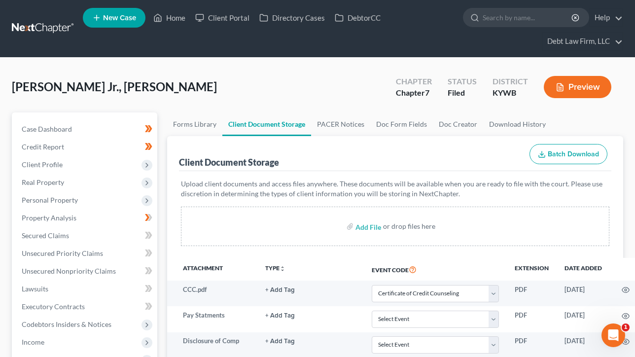
select select "61"
select select "24"
select select "36"
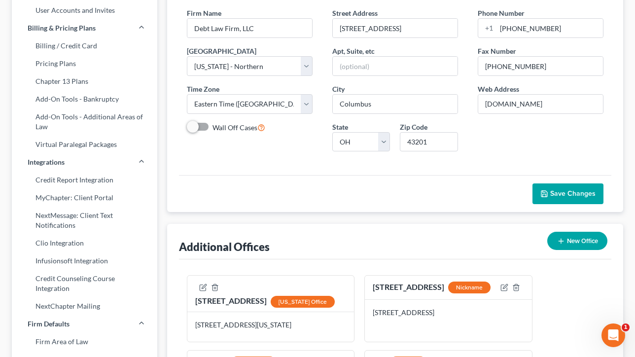
scroll to position [172, 0]
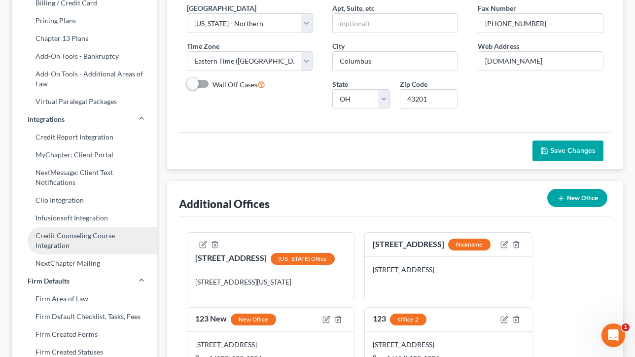
click at [70, 241] on link "Credit Counseling Course Integration" at bounding box center [85, 241] width 146 height 28
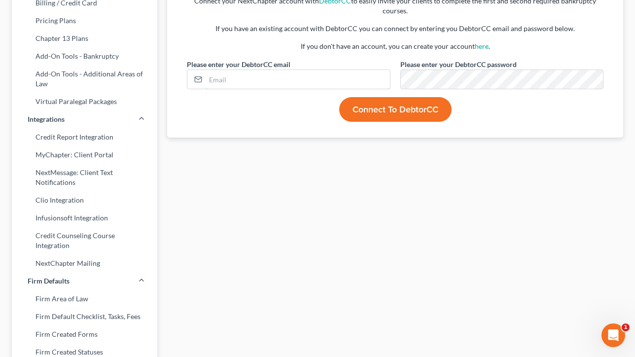
type input "[EMAIL_ADDRESS][DOMAIN_NAME]"
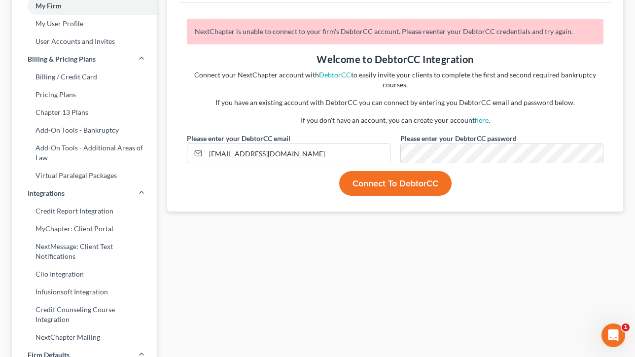
scroll to position [111, 0]
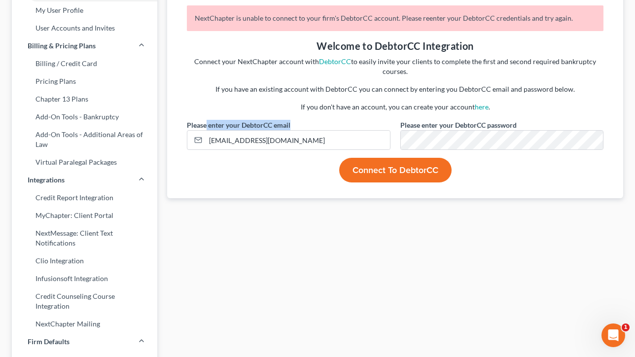
drag, startPoint x: 308, startPoint y: 129, endPoint x: 200, endPoint y: 125, distance: 108.6
click at [200, 125] on div "Please enter your DebtorCC email [EMAIL_ADDRESS][DOMAIN_NAME]" at bounding box center [289, 135] width 214 height 30
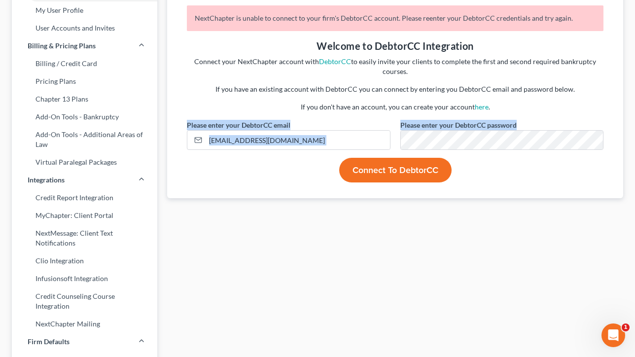
drag, startPoint x: 528, startPoint y: 127, endPoint x: 398, endPoint y: 119, distance: 130.4
click at [398, 119] on div "NextChapter is unable to connect to your firm's DebtorCC account. Please reente…" at bounding box center [395, 93] width 427 height 177
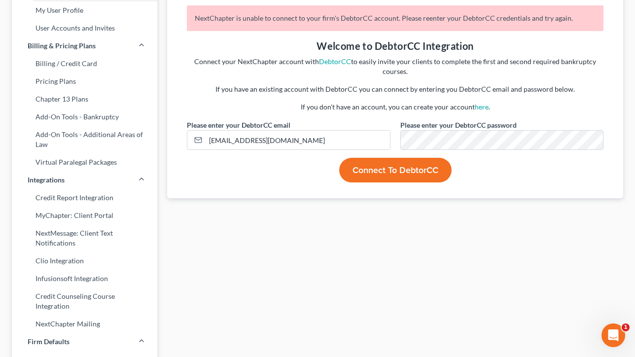
click at [270, 97] on div "Welcome to DebtorCC Integration Connect your NextChapter account with DebtorCC …" at bounding box center [395, 79] width 427 height 81
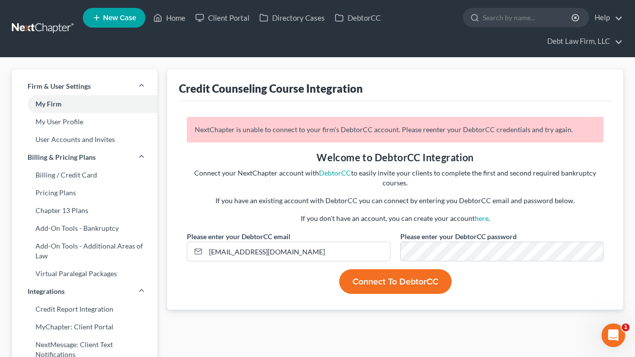
select select "61"
select select "24"
select select "36"
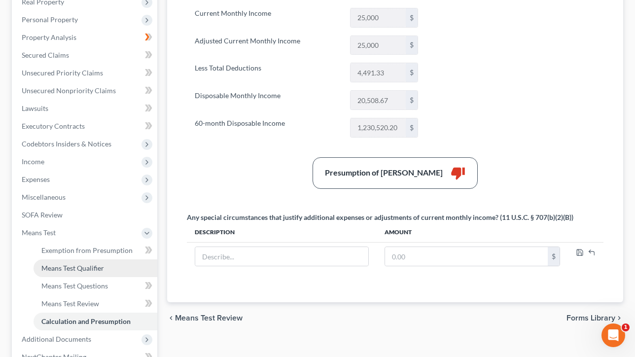
scroll to position [290, 0]
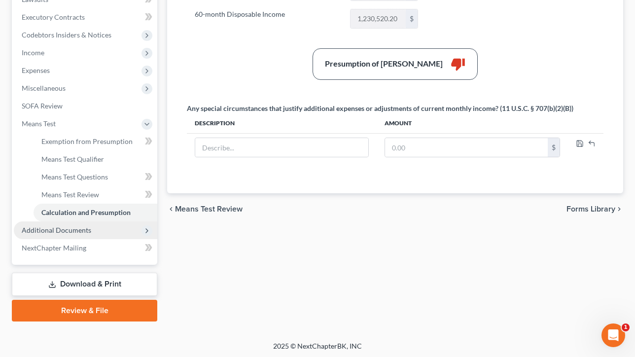
click at [63, 226] on span "Additional Documents" at bounding box center [57, 230] width 70 height 8
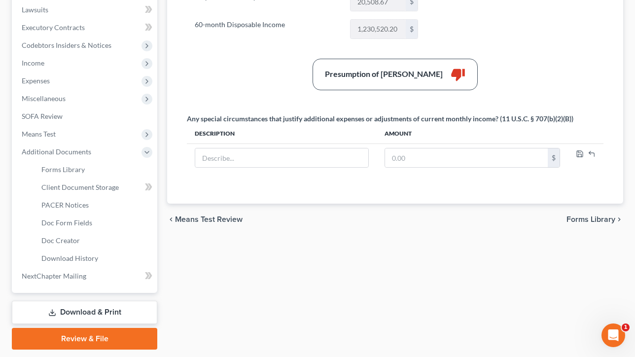
scroll to position [308, 0]
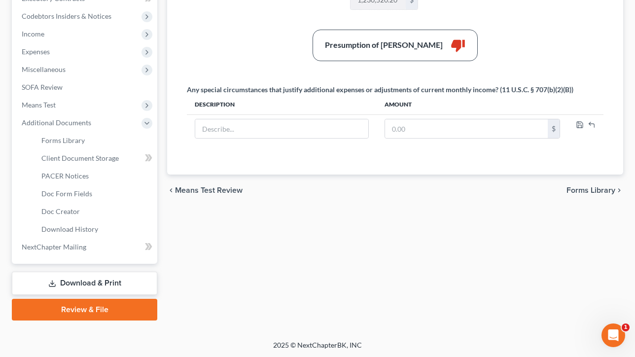
click at [77, 284] on link "Download & Print" at bounding box center [85, 283] width 146 height 23
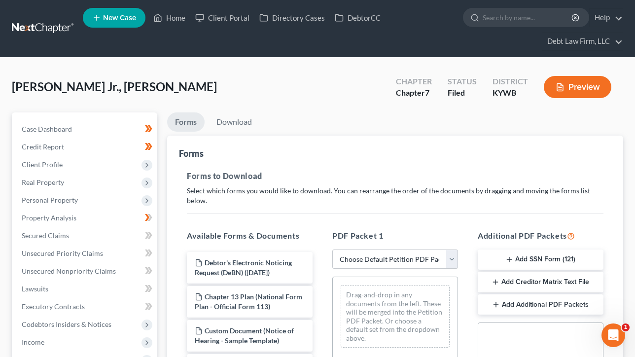
scroll to position [176, 0]
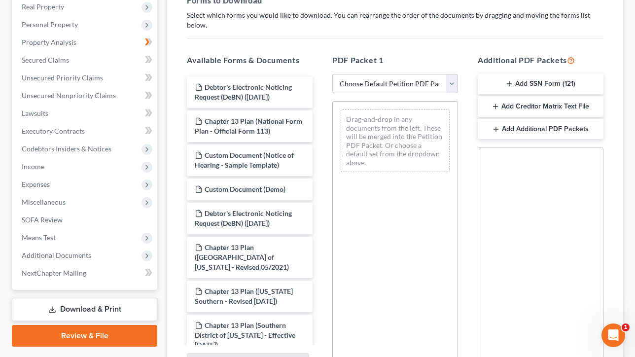
click at [393, 74] on select "Choose Default Petition PDF Packet Complete Bankruptcy Petition (all forms and …" at bounding box center [395, 84] width 126 height 20
select select "0"
click at [332, 74] on select "Choose Default Petition PDF Packet Complete Bankruptcy Petition (all forms and …" at bounding box center [395, 84] width 126 height 20
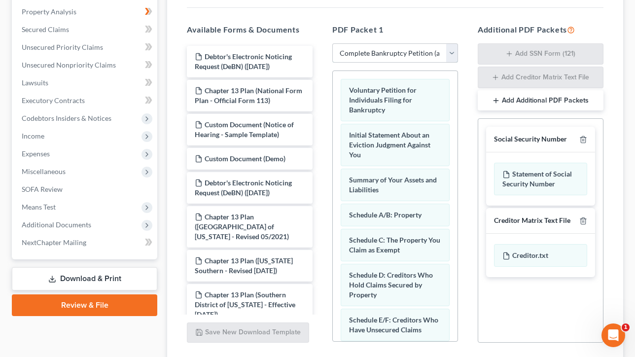
scroll to position [270, 0]
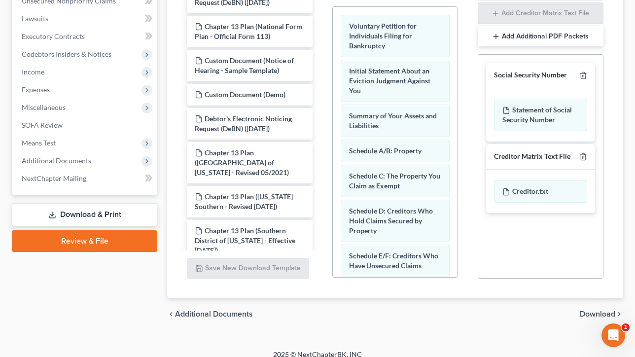
click at [604, 310] on span "Download" at bounding box center [598, 314] width 36 height 8
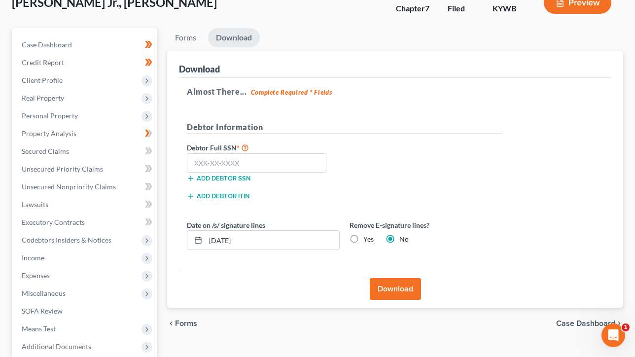
scroll to position [84, 0]
click at [187, 40] on link "Forms" at bounding box center [185, 38] width 37 height 19
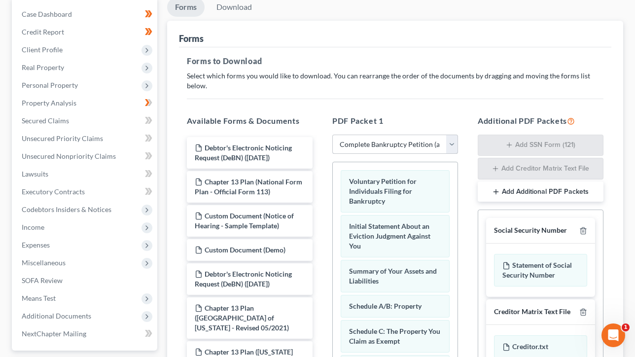
scroll to position [130, 0]
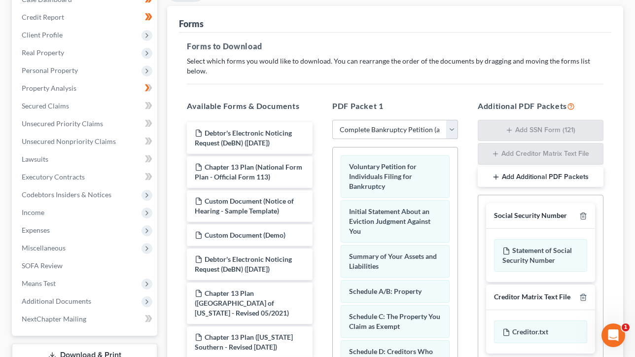
click at [386, 120] on select "Choose Default Petition PDF Packet Complete Bankruptcy Petition (all forms and …" at bounding box center [395, 130] width 126 height 20
select select
click at [332, 120] on select "Choose Default Petition PDF Packet Complete Bankruptcy Petition (all forms and …" at bounding box center [395, 130] width 126 height 20
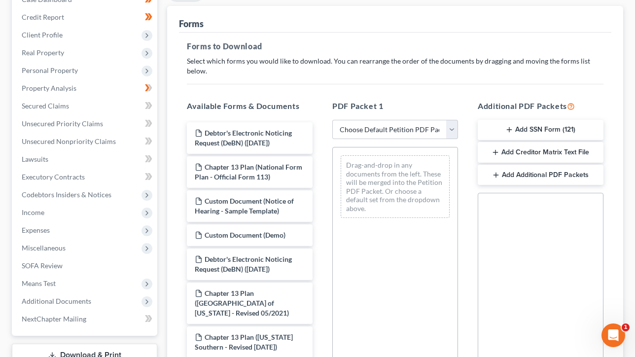
click at [542, 124] on button "Add SSN Form (121)" at bounding box center [541, 130] width 126 height 21
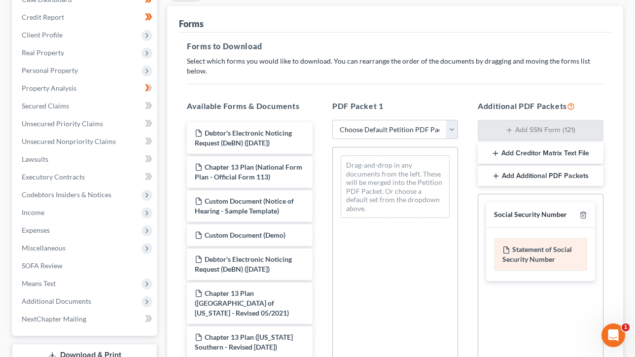
scroll to position [269, 0]
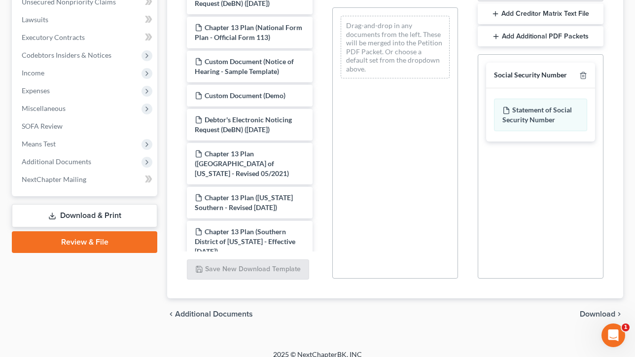
click at [588, 310] on span "Download" at bounding box center [598, 314] width 36 height 8
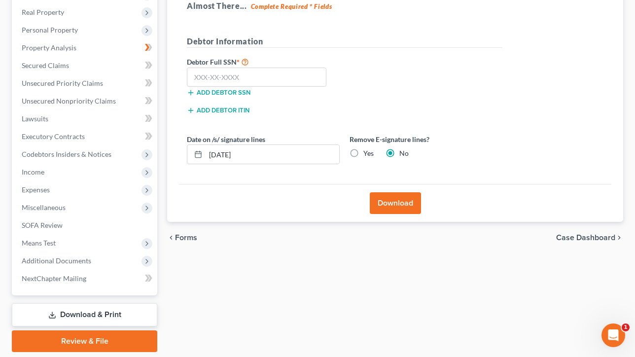
scroll to position [156, 0]
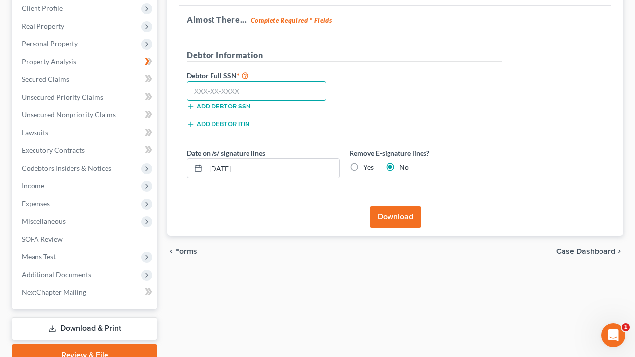
click at [224, 83] on input "text" at bounding box center [257, 91] width 140 height 20
type input "111-11-1111"
click at [388, 217] on button "Download" at bounding box center [395, 217] width 51 height 22
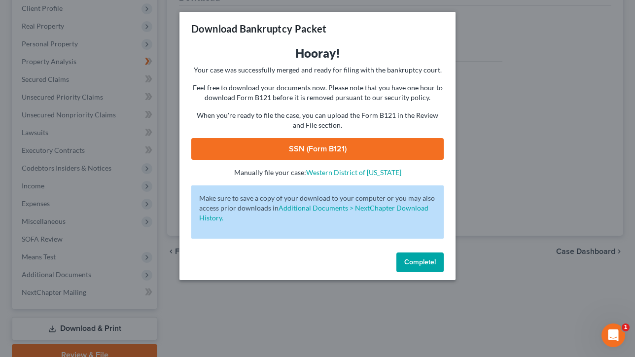
click at [320, 149] on link "SSN (Form B121)" at bounding box center [317, 149] width 253 height 22
click at [428, 268] on button "Complete!" at bounding box center [420, 263] width 47 height 20
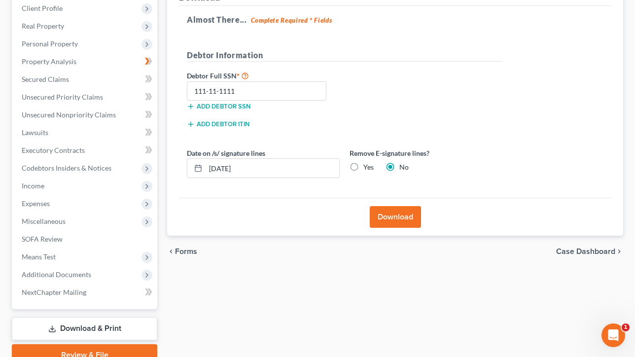
scroll to position [202, 0]
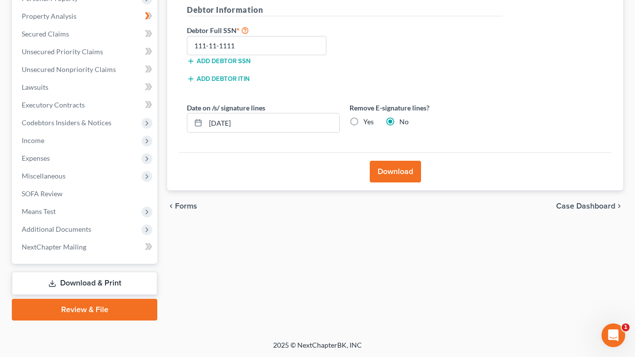
click at [54, 310] on link "Review & File" at bounding box center [85, 310] width 146 height 22
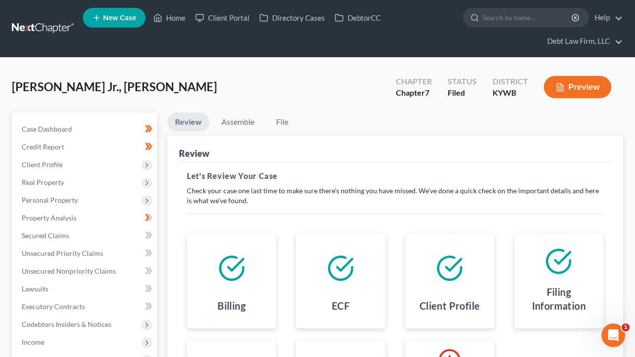
scroll to position [41, 0]
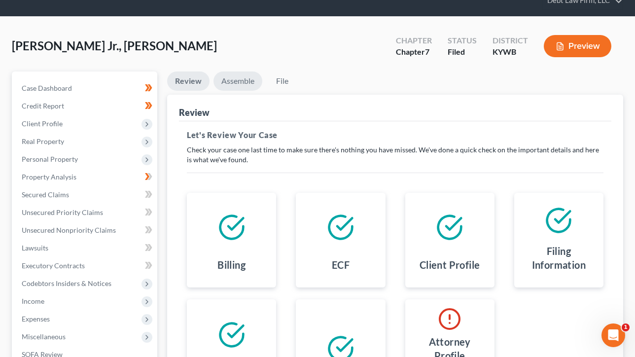
click at [241, 84] on link "Assemble" at bounding box center [238, 81] width 49 height 19
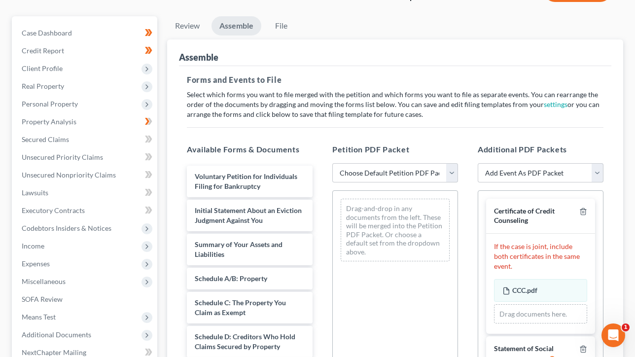
scroll to position [203, 0]
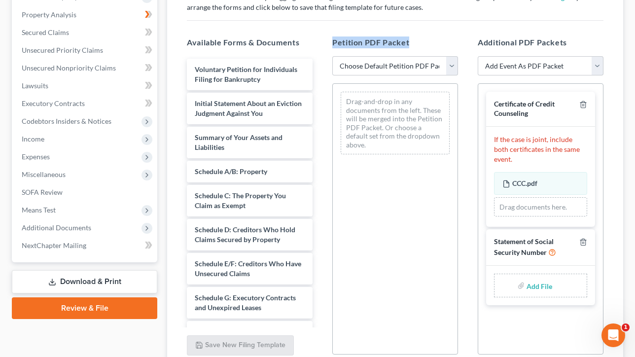
drag, startPoint x: 413, startPoint y: 46, endPoint x: 334, endPoint y: 41, distance: 79.6
click at [334, 41] on h5 "Petition PDF Packet" at bounding box center [395, 42] width 126 height 12
click at [399, 64] on select "Choose Default Petition PDF Packet Emergency Filing (Voluntary Petition and Cre…" at bounding box center [395, 66] width 126 height 20
select select "1"
click at [332, 56] on select "Choose Default Petition PDF Packet Emergency Filing (Voluntary Petition and Cre…" at bounding box center [395, 66] width 126 height 20
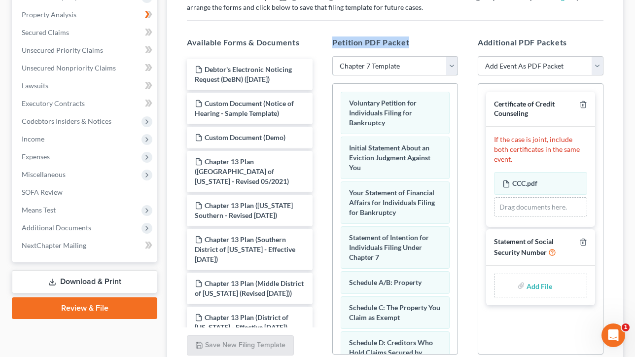
click at [381, 65] on select "Choose Default Petition PDF Packet Emergency Filing (Voluntary Petition and Cre…" at bounding box center [395, 66] width 126 height 20
click at [332, 56] on select "Choose Default Petition PDF Packet Emergency Filing (Voluntary Petition and Cre…" at bounding box center [395, 66] width 126 height 20
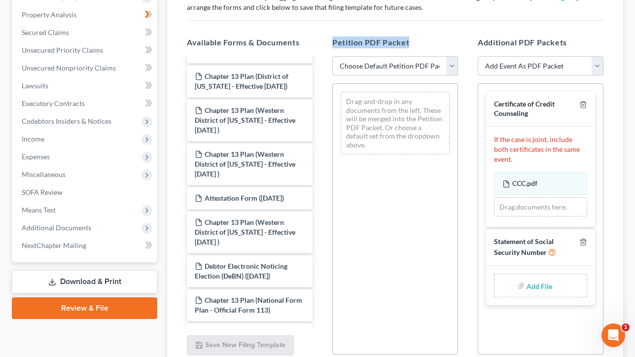
scroll to position [626, 0]
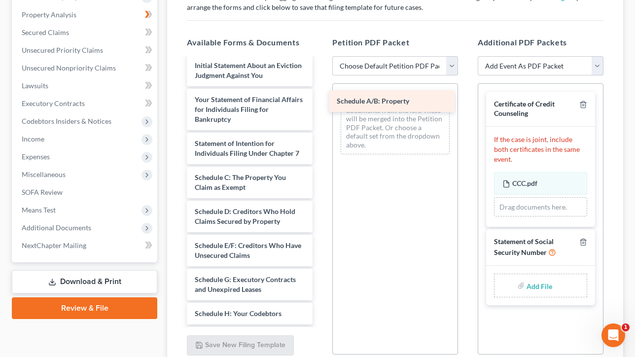
drag, startPoint x: 222, startPoint y: 182, endPoint x: 365, endPoint y: 105, distance: 161.3
click at [321, 105] on div "Schedule A/B: Property Debtor's Electronic Noticing Request (DeBN) ([DATE]) Cus…" at bounding box center [250, 33] width 142 height 1203
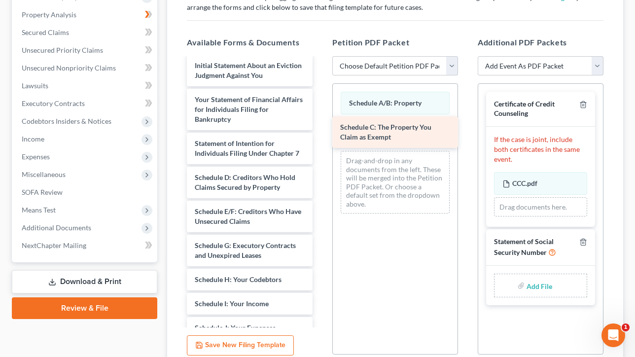
drag, startPoint x: 211, startPoint y: 180, endPoint x: 357, endPoint y: 130, distance: 154.4
click at [321, 130] on div "Schedule C: The Property You Claim as Exempt Debtor's Electronic Noticing Reque…" at bounding box center [250, 16] width 142 height 1169
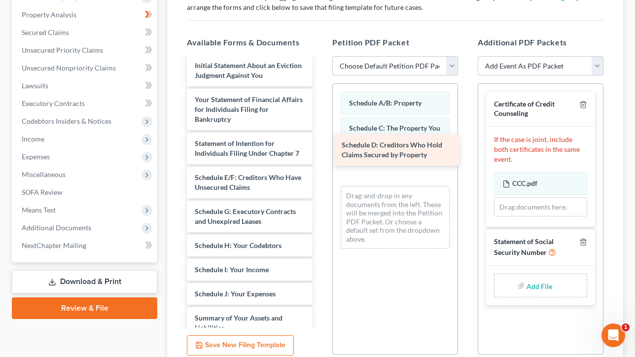
drag, startPoint x: 236, startPoint y: 182, endPoint x: 392, endPoint y: 147, distance: 159.4
click at [321, 147] on div "Schedule D: Creditors Who Hold Claims Secured by Property Debtor's Electronic N…" at bounding box center [250, -1] width 142 height 1135
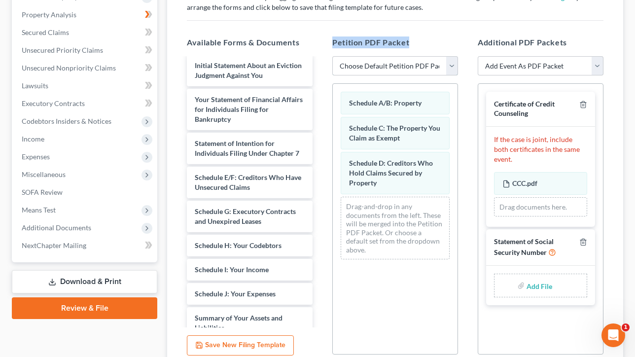
click at [384, 70] on select "Choose Default Petition PDF Packet Emergency Filing (Voluntary Petition and Cre…" at bounding box center [395, 66] width 126 height 20
select select "1"
click at [332, 56] on select "Choose Default Petition PDF Packet Emergency Filing (Voluntary Petition and Cre…" at bounding box center [395, 66] width 126 height 20
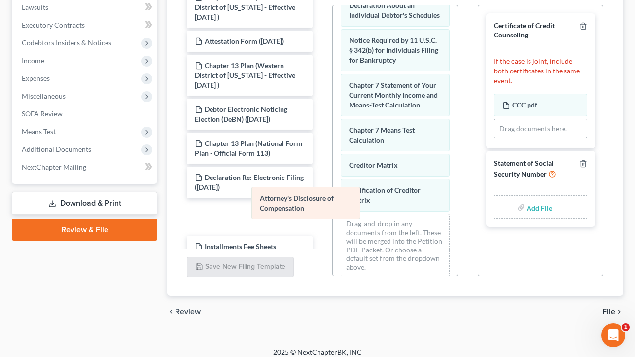
scroll to position [355, 0]
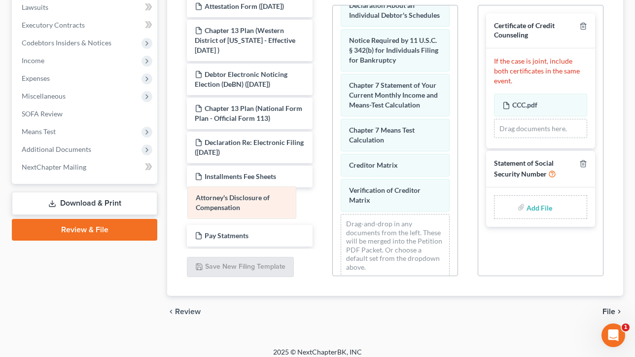
drag, startPoint x: 412, startPoint y: 198, endPoint x: 258, endPoint y: 207, distance: 153.7
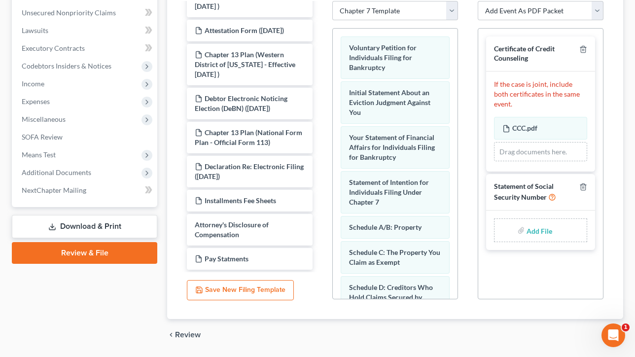
scroll to position [248, 0]
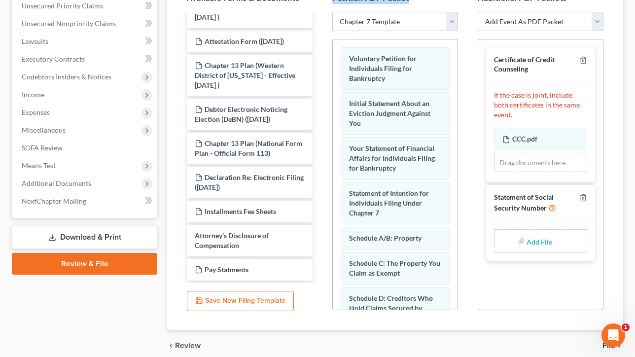
click at [545, 232] on input "file" at bounding box center [539, 241] width 24 height 18
type input "C:\fakepath\SSN Form 121.pdf"
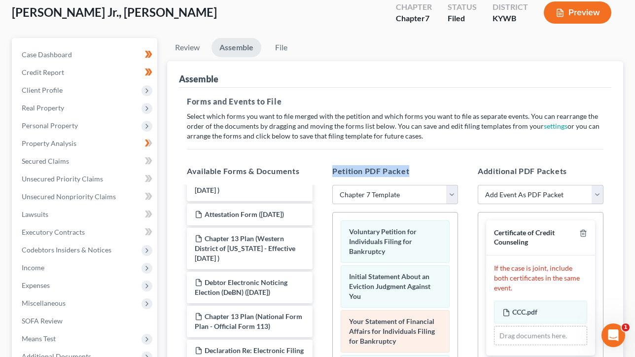
scroll to position [68, 0]
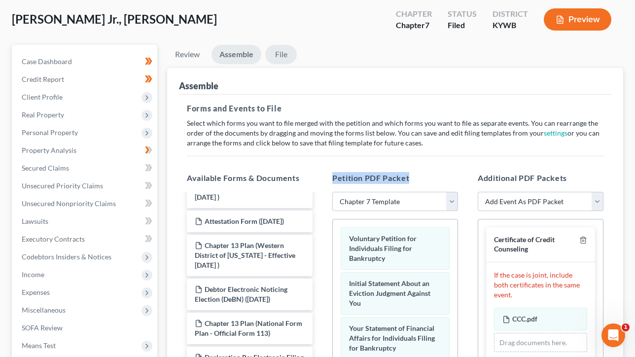
click at [284, 50] on link "File" at bounding box center [281, 54] width 32 height 19
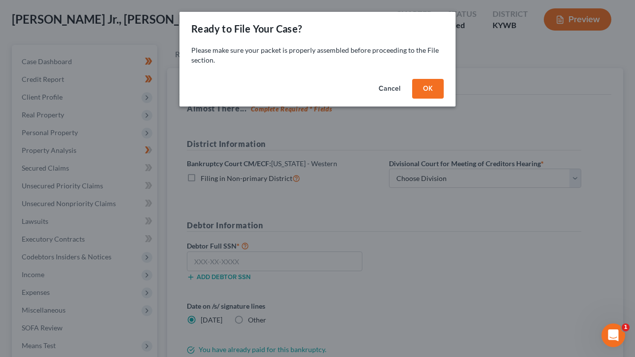
click at [445, 81] on div "Cancel OK" at bounding box center [318, 91] width 276 height 32
click at [428, 88] on button "OK" at bounding box center [428, 89] width 32 height 20
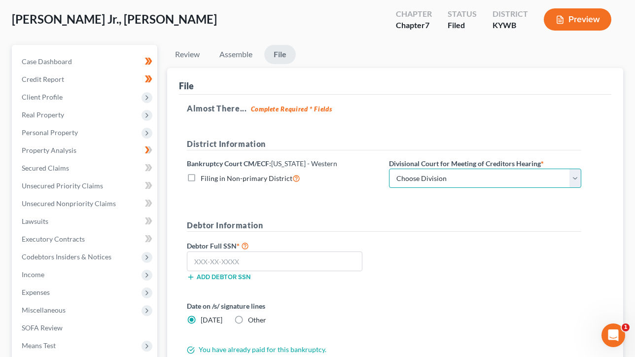
click at [453, 177] on select "Choose Division Bowling Green [GEOGRAPHIC_DATA] [GEOGRAPHIC_DATA] [GEOGRAPHIC_D…" at bounding box center [485, 179] width 192 height 20
select select "1"
click at [389, 169] on select "Choose Division Bowling Green [GEOGRAPHIC_DATA] [GEOGRAPHIC_DATA] [GEOGRAPHIC_D…" at bounding box center [485, 179] width 192 height 20
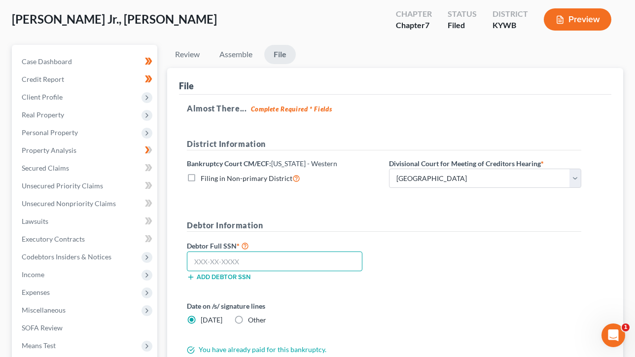
click at [248, 259] on input "text" at bounding box center [275, 262] width 176 height 20
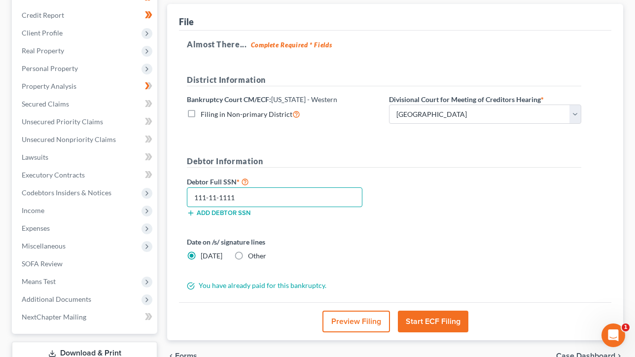
scroll to position [178, 0]
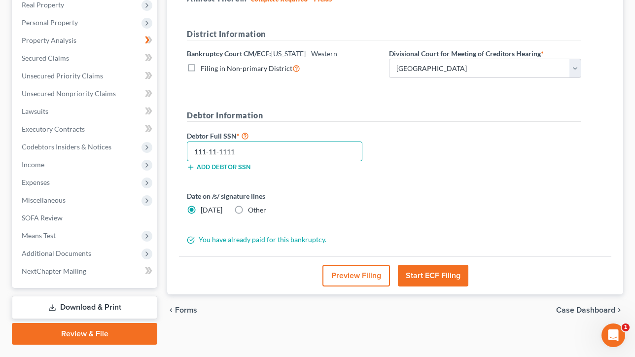
type input "111-11-1111"
click at [341, 273] on button "Preview Filing" at bounding box center [357, 276] width 68 height 22
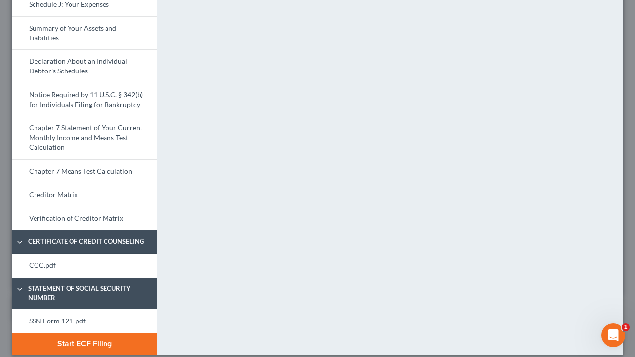
scroll to position [0, 0]
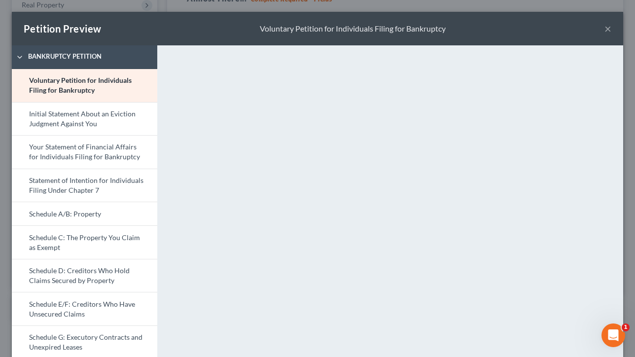
click at [610, 25] on button "×" at bounding box center [608, 29] width 7 height 12
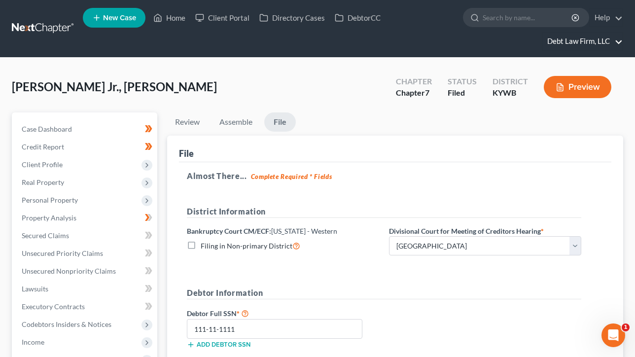
click at [578, 44] on link "Debt Law Firm, LLC" at bounding box center [583, 42] width 80 height 18
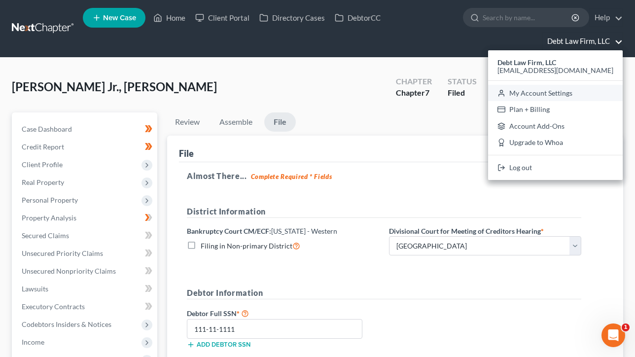
click at [578, 96] on link "My Account Settings" at bounding box center [555, 93] width 135 height 17
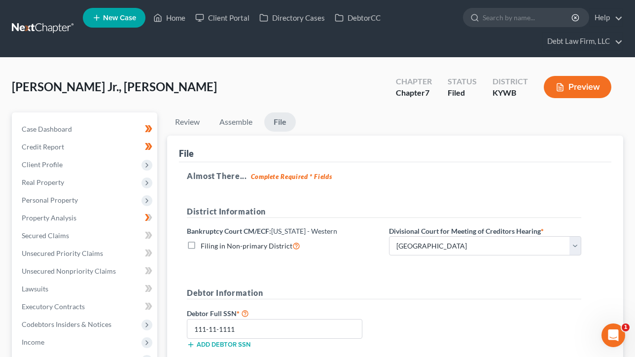
select select "61"
select select "24"
select select "36"
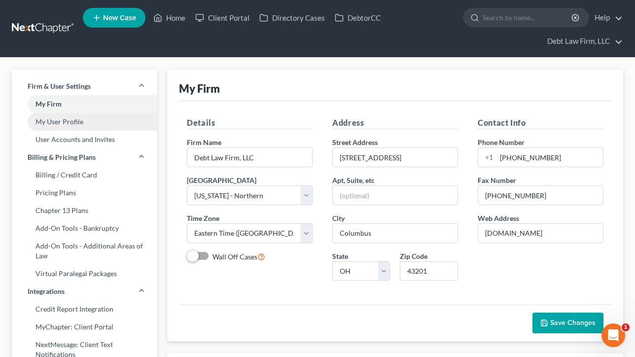
click at [58, 123] on link "My User Profile" at bounding box center [85, 122] width 146 height 18
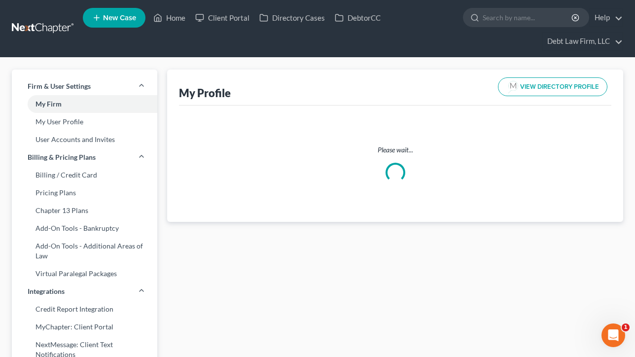
select select "36"
select select "61"
select select "attorney"
select select "0"
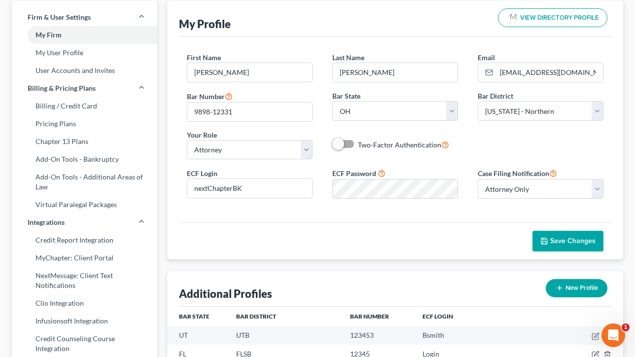
scroll to position [107, 0]
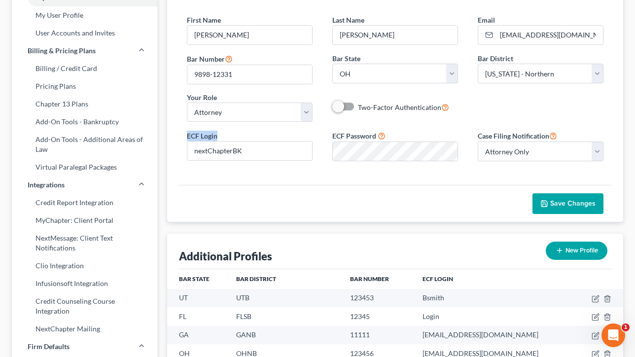
drag, startPoint x: 224, startPoint y: 137, endPoint x: 184, endPoint y: 135, distance: 40.0
click at [184, 135] on div "ECF Login nextChapterBK" at bounding box center [250, 146] width 146 height 30
drag, startPoint x: 401, startPoint y: 131, endPoint x: 315, endPoint y: 130, distance: 85.3
click at [315, 130] on div "ECF Login nextChapterBK ECF Password Case Filing Notification Select Attorney O…" at bounding box center [395, 149] width 437 height 39
click at [331, 130] on div "ECF Login nextChapterBK ECF Password Case Filing Notification Select Attorney O…" at bounding box center [395, 149] width 437 height 39
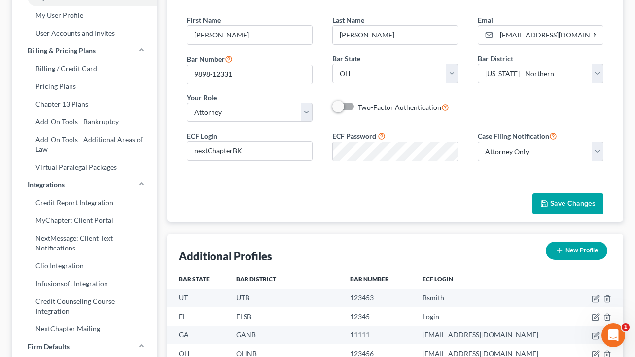
scroll to position [0, 0]
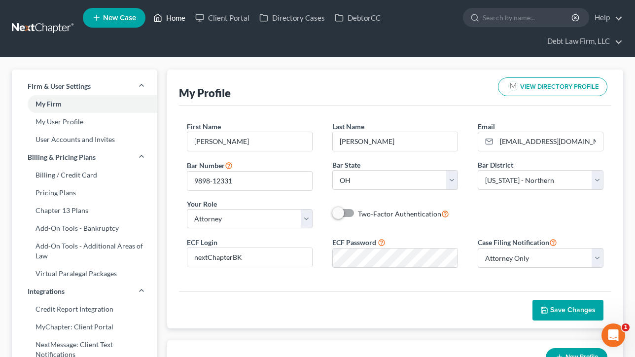
click at [167, 22] on link "Home" at bounding box center [169, 18] width 42 height 18
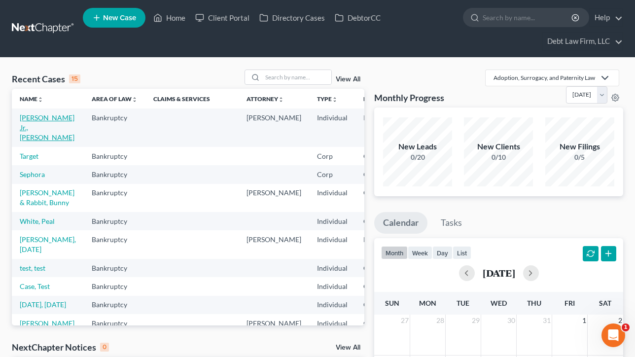
click at [37, 124] on link "[PERSON_NAME] Jr., [PERSON_NAME]" at bounding box center [47, 127] width 55 height 28
select select "3"
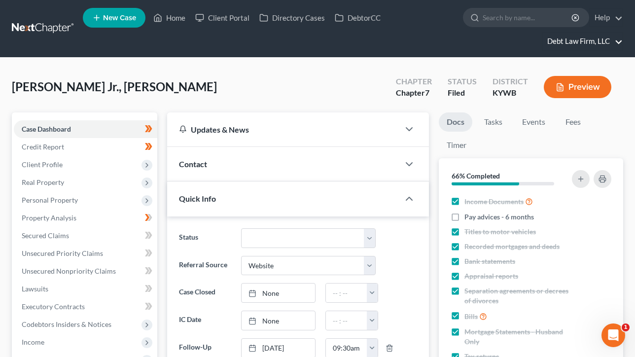
click at [579, 45] on link "Debt Law Firm, LLC" at bounding box center [583, 42] width 80 height 18
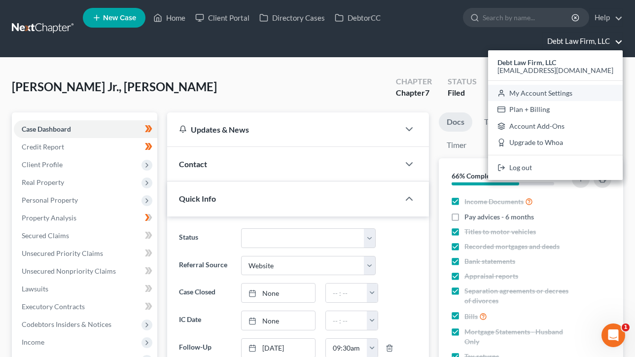
click at [582, 96] on link "My Account Settings" at bounding box center [555, 93] width 135 height 17
select select "61"
select select "24"
select select "36"
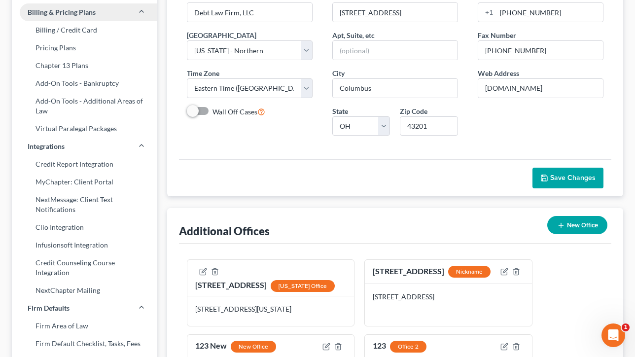
scroll to position [159, 0]
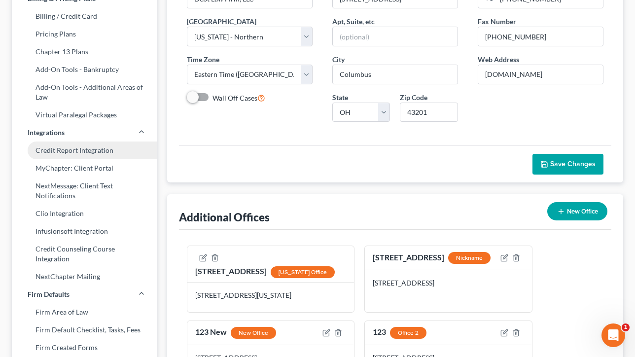
click at [63, 149] on link "Credit Report Integration" at bounding box center [85, 151] width 146 height 18
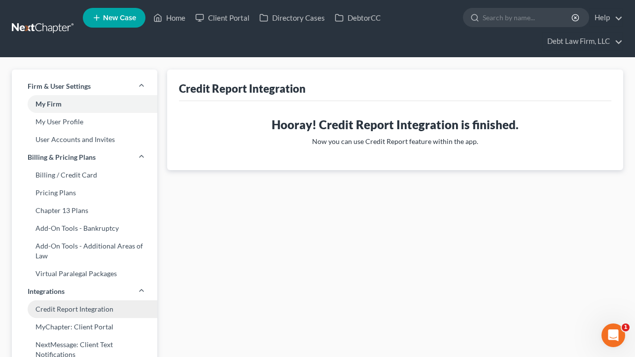
scroll to position [59, 0]
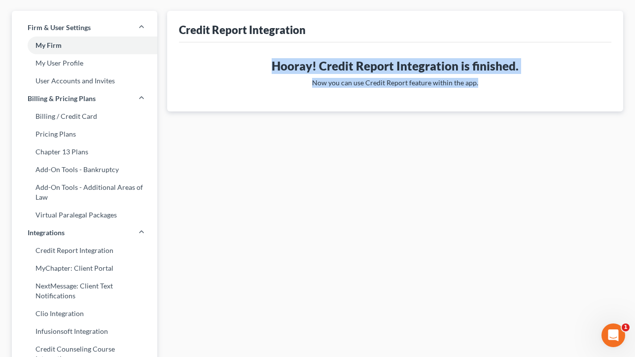
drag, startPoint x: 479, startPoint y: 84, endPoint x: 227, endPoint y: 64, distance: 252.9
click at [227, 64] on div "Hooray! Credit Report Integration is finished. Now you can use Credit Report fe…" at bounding box center [395, 76] width 427 height 37
click at [227, 64] on h3 "Hooray! Credit Report Integration is finished." at bounding box center [395, 66] width 417 height 16
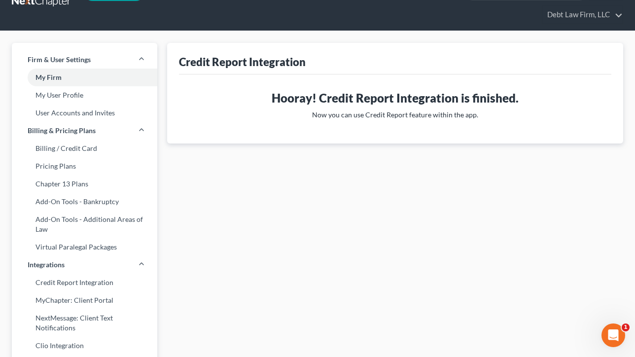
scroll to position [25, 0]
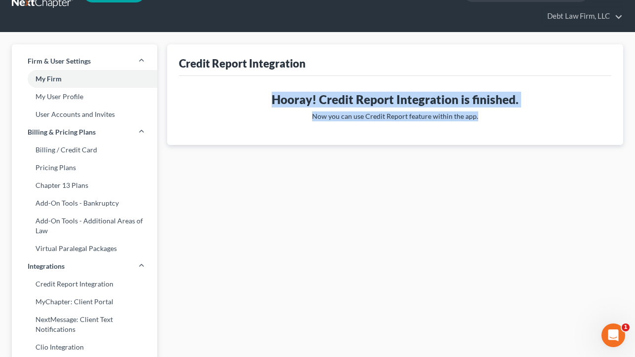
drag, startPoint x: 492, startPoint y: 123, endPoint x: 244, endPoint y: 102, distance: 248.5
click at [244, 102] on div "Hooray! Credit Report Integration is finished. Now you can use Credit Report fe…" at bounding box center [395, 110] width 427 height 37
click at [244, 102] on h3 "Hooray! Credit Report Integration is finished." at bounding box center [395, 100] width 417 height 16
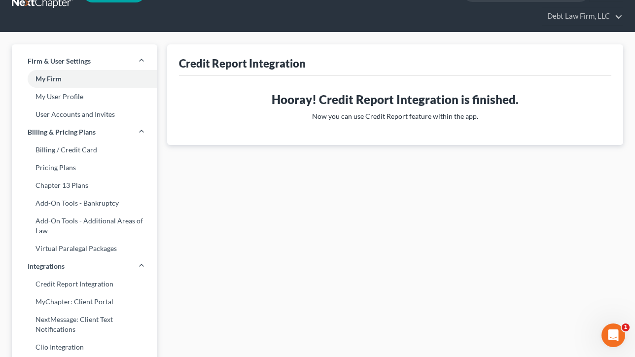
scroll to position [0, 0]
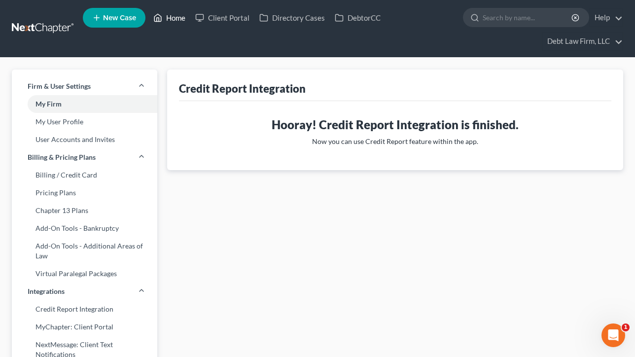
click at [166, 14] on link "Home" at bounding box center [169, 18] width 42 height 18
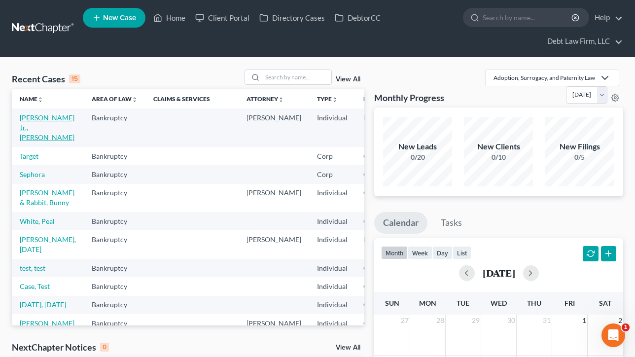
click at [37, 128] on link "[PERSON_NAME] Jr., [PERSON_NAME]" at bounding box center [47, 127] width 55 height 28
select select "8"
select select "3"
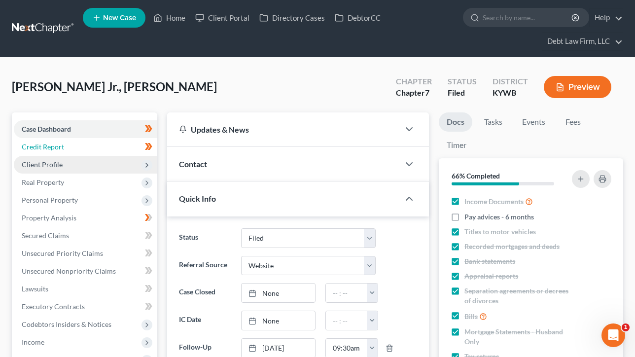
click at [54, 146] on span "Credit Report" at bounding box center [43, 147] width 42 height 8
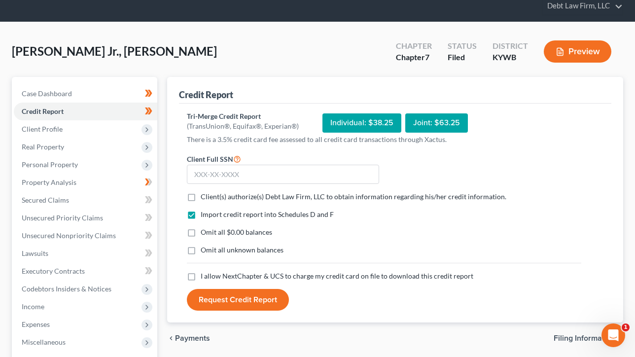
scroll to position [41, 0]
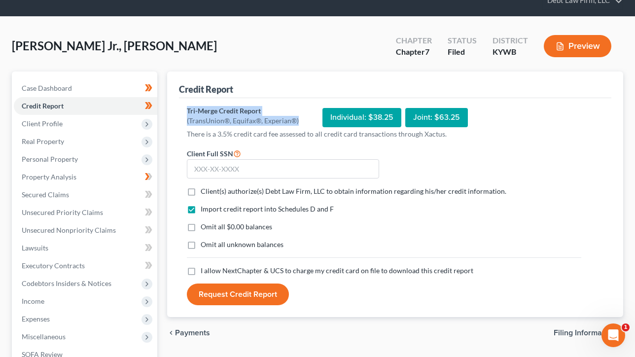
drag, startPoint x: 300, startPoint y: 125, endPoint x: 171, endPoint y: 99, distance: 131.8
click at [171, 99] on div "Credit Report Tri-Merge Credit Report (TransUnion®, Equifax®, Experian®) Indivi…" at bounding box center [395, 195] width 456 height 246
drag, startPoint x: 257, startPoint y: 150, endPoint x: 177, endPoint y: 147, distance: 80.5
click at [177, 147] on div "Credit Report Tri-Merge Credit Report (TransUnion®, Equifax®, Experian®) Indivi…" at bounding box center [395, 195] width 456 height 246
drag, startPoint x: 338, startPoint y: 210, endPoint x: 194, endPoint y: 209, distance: 144.5
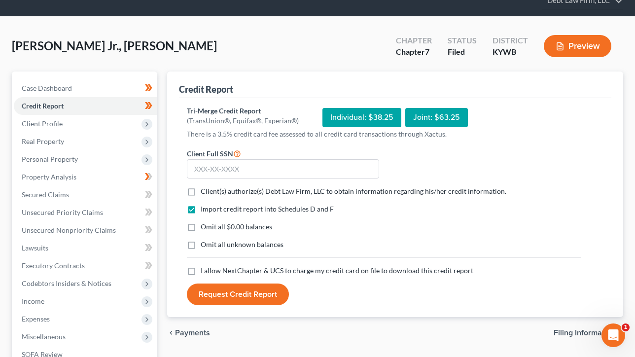
click at [194, 209] on div "Import credit report into Schedules D and F" at bounding box center [384, 209] width 395 height 10
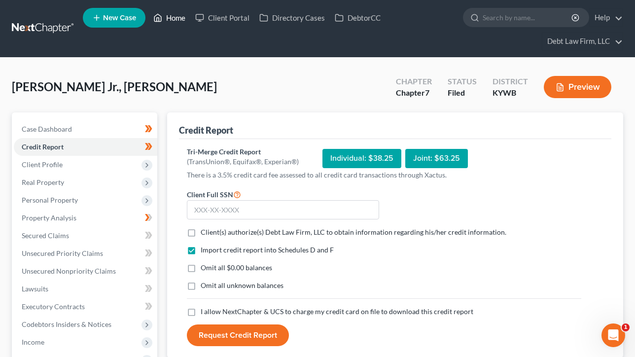
click at [162, 13] on icon at bounding box center [157, 18] width 9 height 12
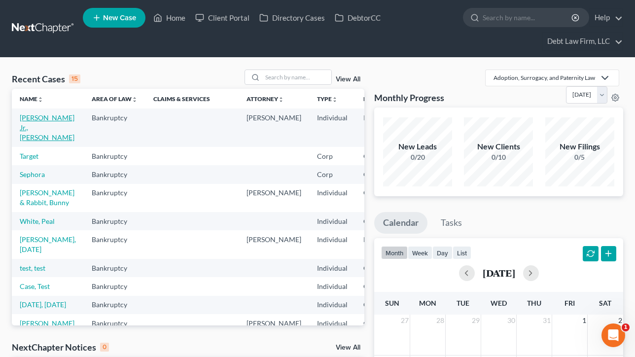
click at [40, 126] on link "[PERSON_NAME] Jr., [PERSON_NAME]" at bounding box center [47, 127] width 55 height 28
select select "3"
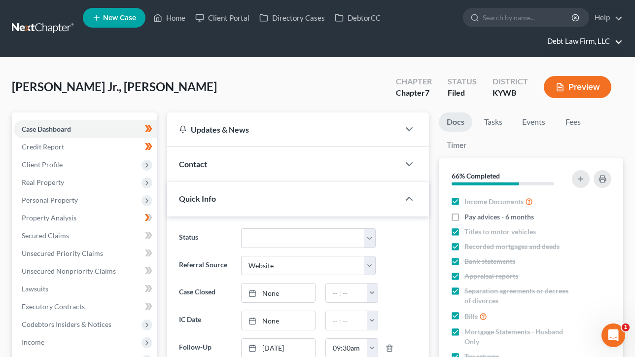
click at [584, 43] on link "Debt Law Firm, LLC" at bounding box center [583, 42] width 80 height 18
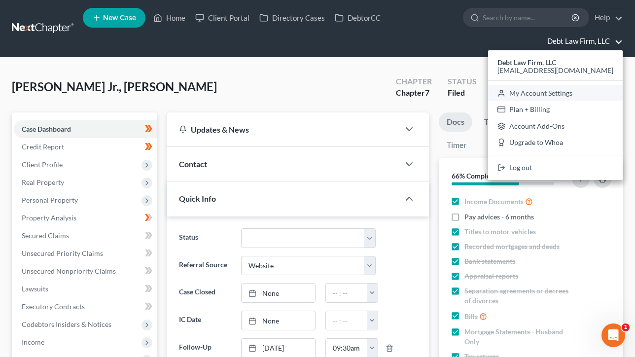
click at [577, 93] on link "My Account Settings" at bounding box center [555, 93] width 135 height 17
select select "61"
select select "24"
select select "36"
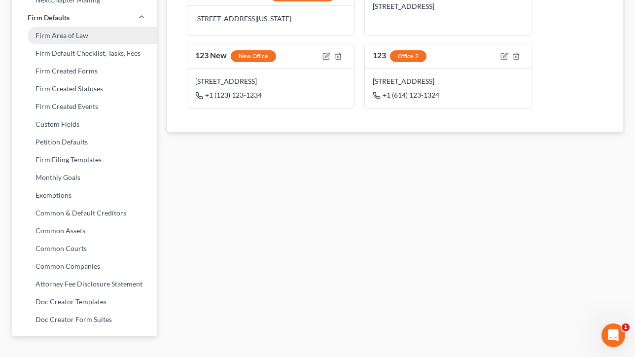
scroll to position [447, 0]
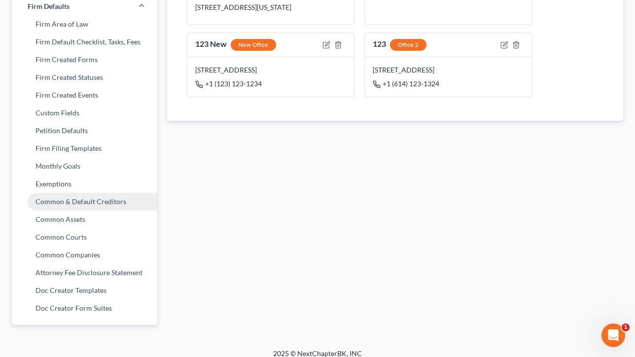
click at [69, 204] on link "Common & Default Creditors" at bounding box center [85, 202] width 146 height 18
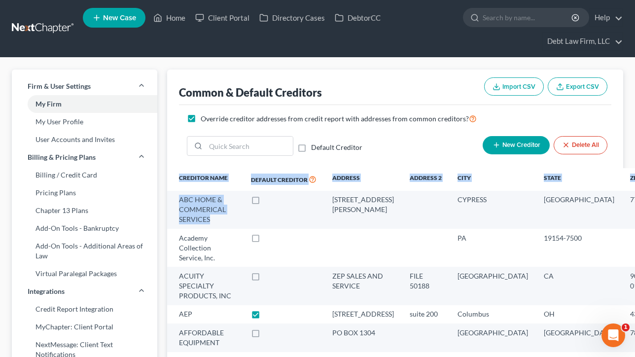
drag, startPoint x: 219, startPoint y: 216, endPoint x: 165, endPoint y: 196, distance: 57.3
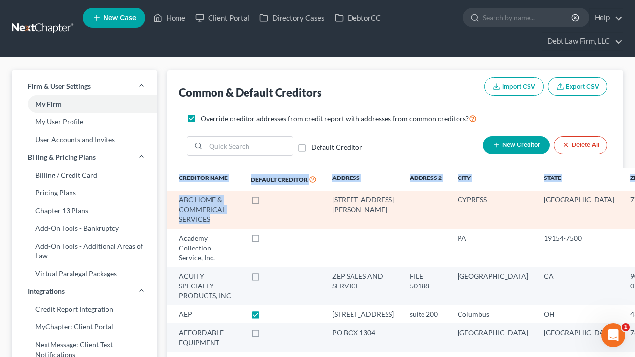
click at [204, 201] on div "ABC HOME & COMMERICAL SERVICES" at bounding box center [207, 210] width 56 height 30
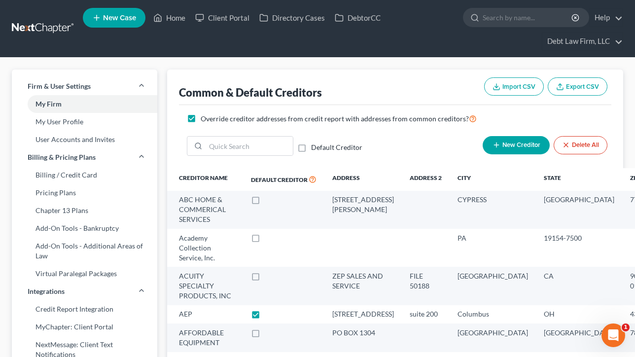
click at [506, 82] on button "Import CSV" at bounding box center [514, 86] width 60 height 18
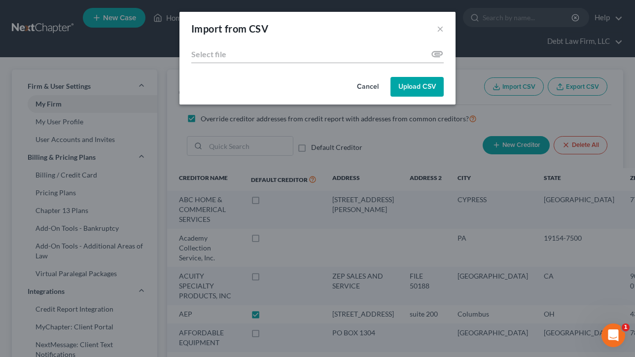
click at [368, 87] on button "cancel" at bounding box center [367, 87] width 37 height 20
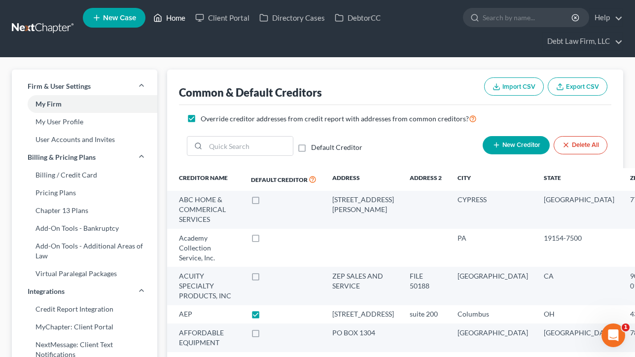
click at [173, 16] on link "Home" at bounding box center [169, 18] width 42 height 18
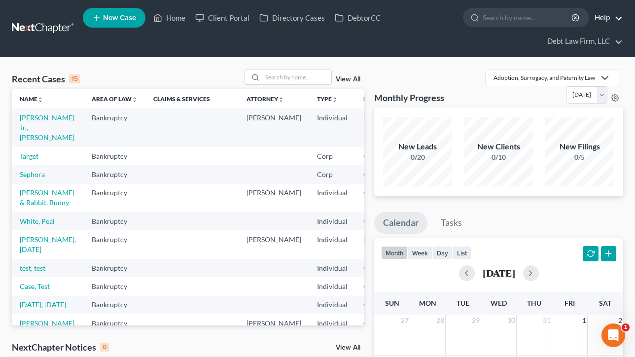
click at [595, 23] on link "Help" at bounding box center [606, 18] width 33 height 18
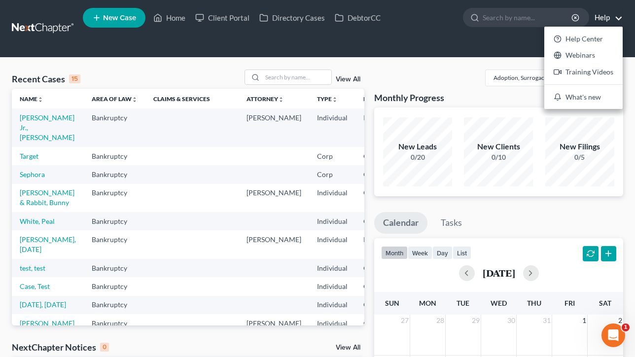
click at [462, 48] on ul "New Case Home Client Portal Directory Cases DebtorCC - No Result - See all resu…" at bounding box center [353, 28] width 541 height 47
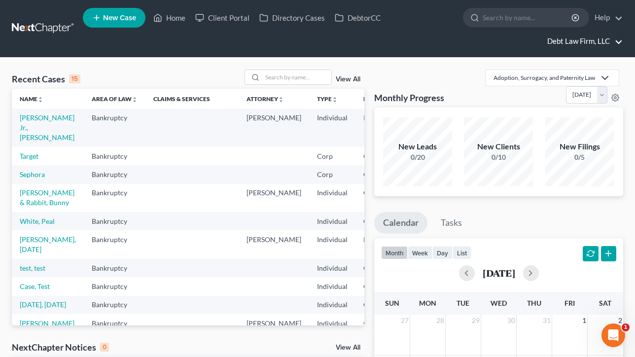
click at [571, 47] on link "Debt Law Firm, LLC" at bounding box center [583, 42] width 80 height 18
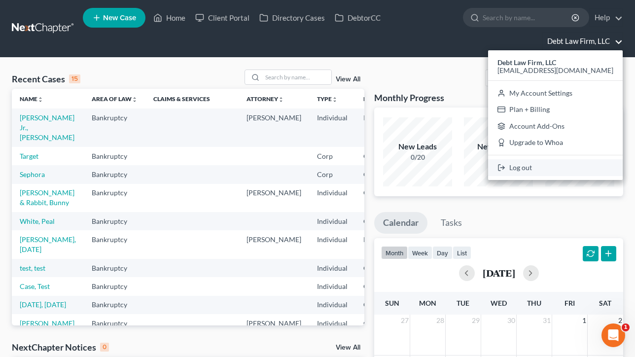
click at [550, 169] on link "Log out" at bounding box center [555, 167] width 135 height 17
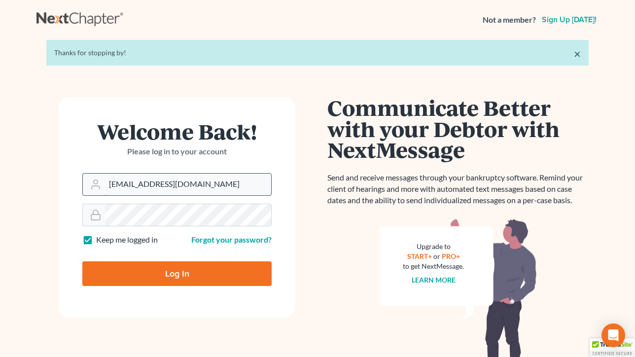
click at [182, 190] on input "qa@nextchapterbk.com" at bounding box center [188, 185] width 166 height 22
type input "tim@nextchapterbk.com"
click at [157, 275] on input "Log In" at bounding box center [176, 273] width 189 height 25
type input "Thinking..."
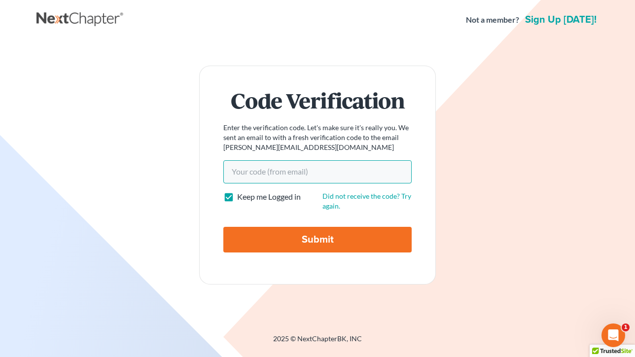
click at [287, 179] on input "Your code(from email)" at bounding box center [317, 171] width 188 height 23
paste input "fcea60"
type input "fcea60"
click at [223, 227] on input "Submit" at bounding box center [317, 240] width 188 height 26
type input "Thinking..."
